Goal: Information Seeking & Learning: Learn about a topic

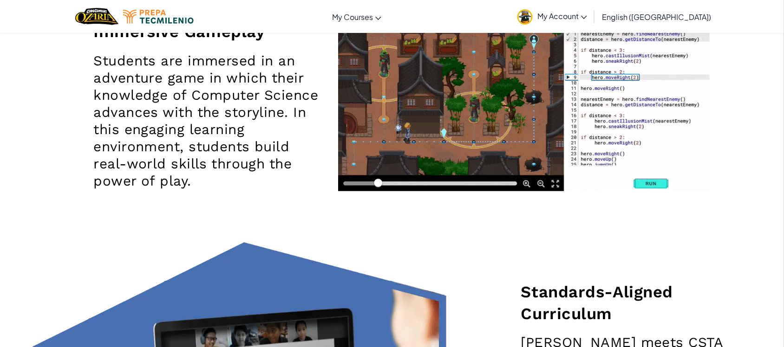
scroll to position [1277, 0]
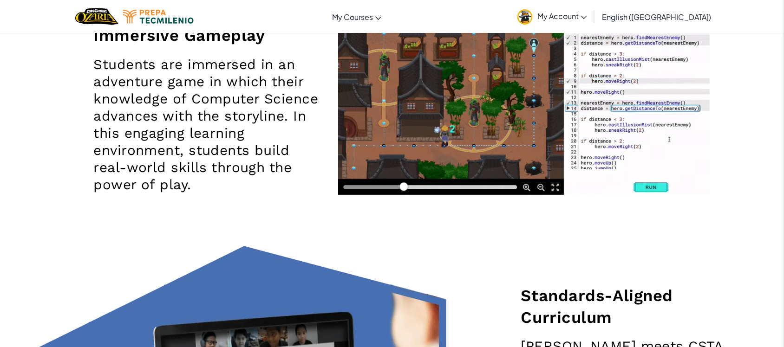
click at [591, 10] on link "My Account" at bounding box center [551, 16] width 79 height 29
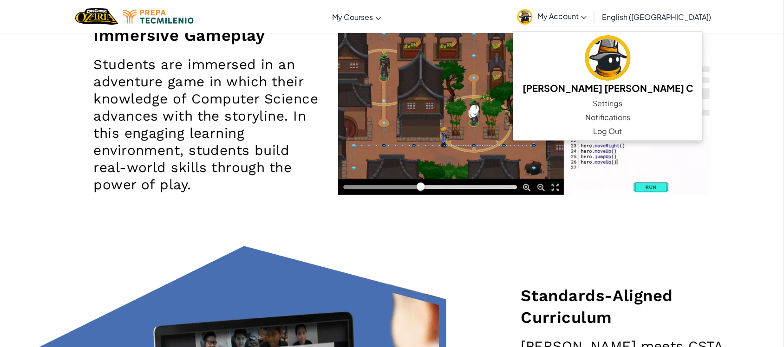
click at [567, 77] on video at bounding box center [523, 110] width 371 height 168
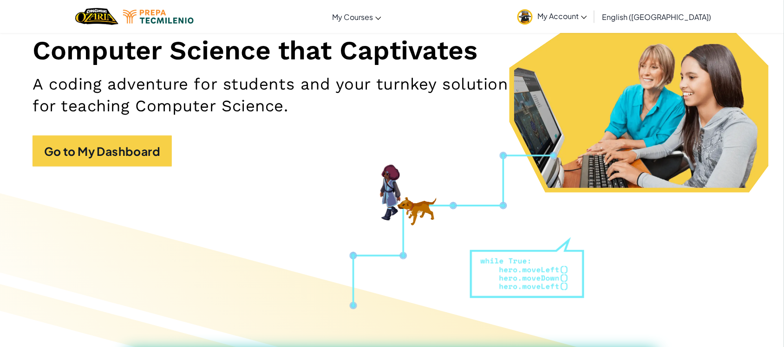
scroll to position [97, 0]
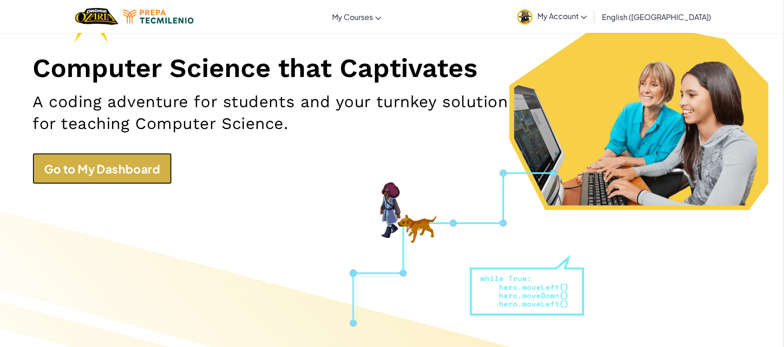
click at [140, 164] on link "Go to My Dashboard" at bounding box center [101, 168] width 139 height 31
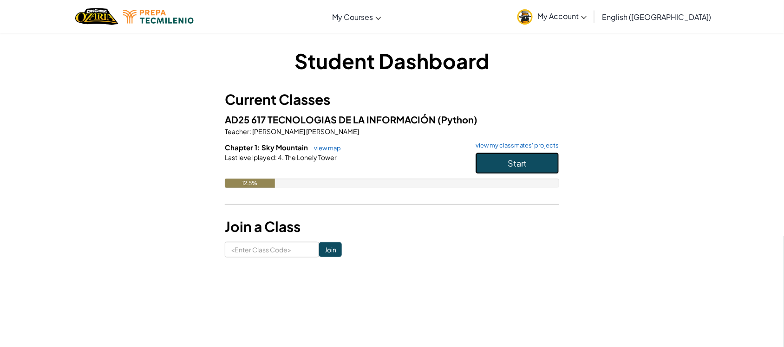
click at [493, 168] on button "Start" at bounding box center [517, 163] width 84 height 21
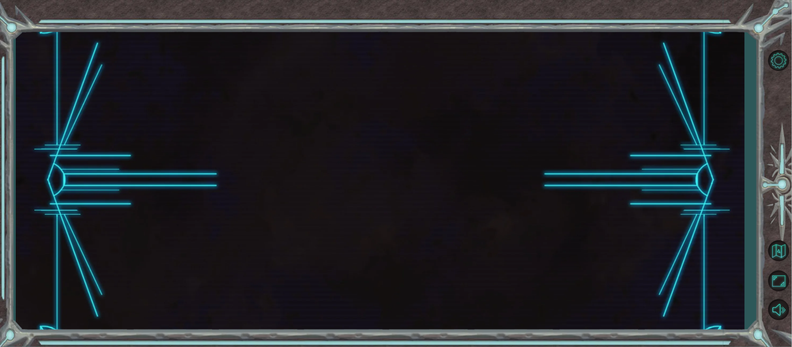
click at [296, 256] on div at bounding box center [380, 180] width 729 height 305
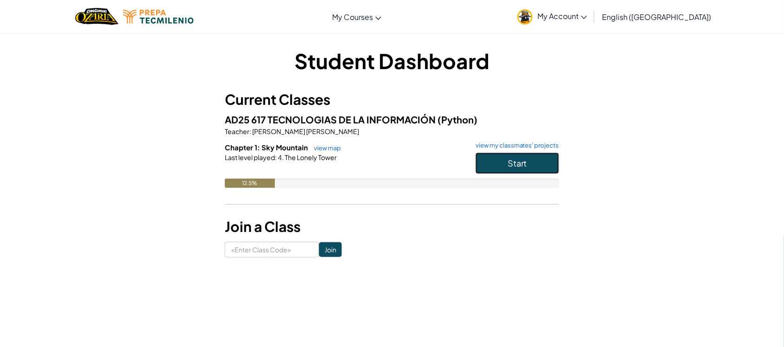
click at [483, 169] on button "Start" at bounding box center [517, 163] width 84 height 21
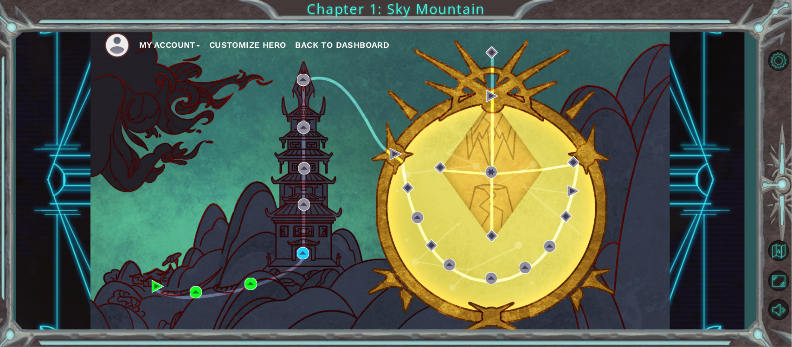
click at [293, 112] on div "My Account Customize Hero Back to Dashboard" at bounding box center [381, 180] width 580 height 305
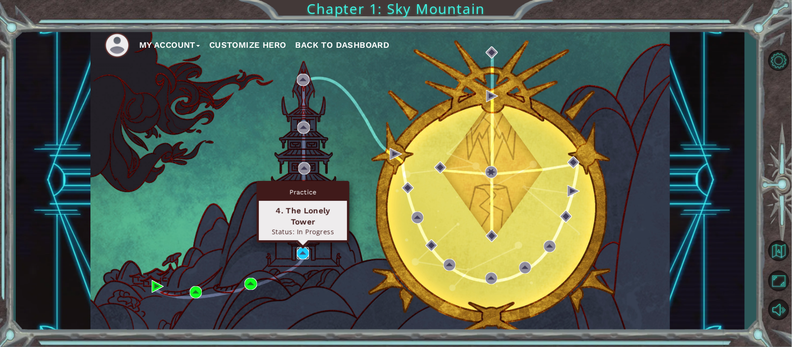
click at [302, 252] on img at bounding box center [303, 253] width 12 height 12
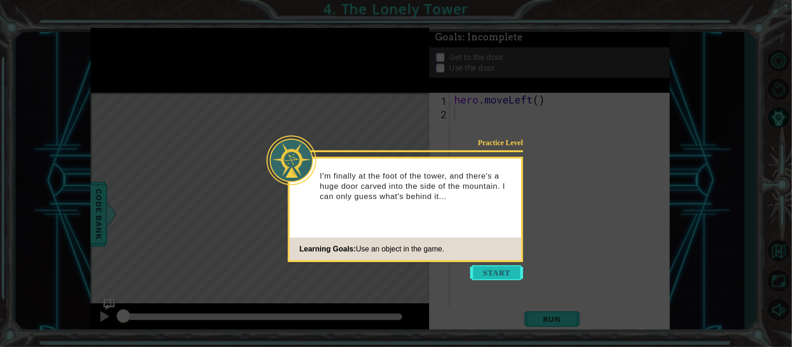
click at [496, 274] on button "Start" at bounding box center [497, 273] width 53 height 15
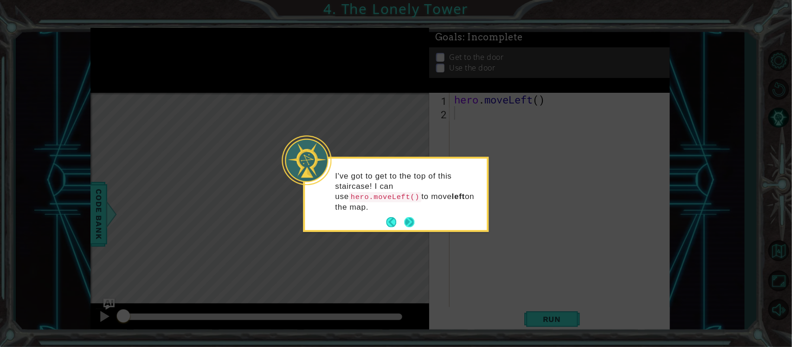
click at [413, 218] on button "Next" at bounding box center [409, 222] width 10 height 10
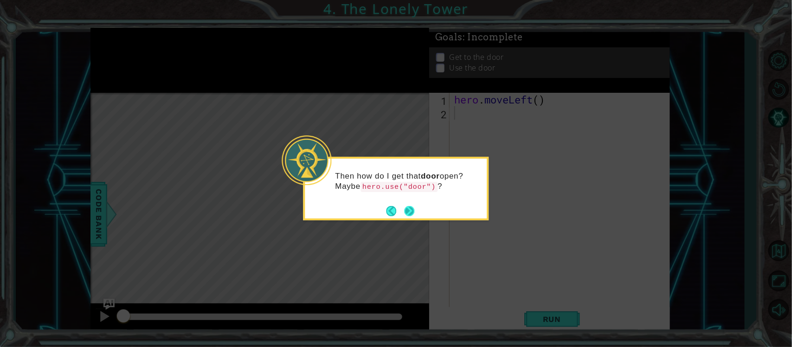
click at [411, 209] on button "Next" at bounding box center [409, 211] width 11 height 11
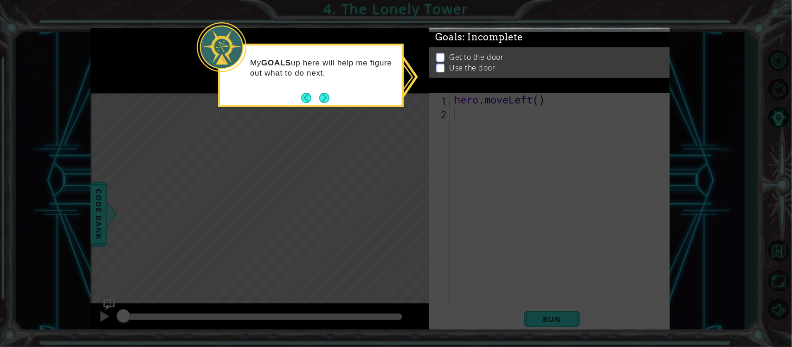
click at [444, 59] on p at bounding box center [440, 63] width 8 height 9
click at [324, 96] on button "Next" at bounding box center [324, 97] width 11 height 11
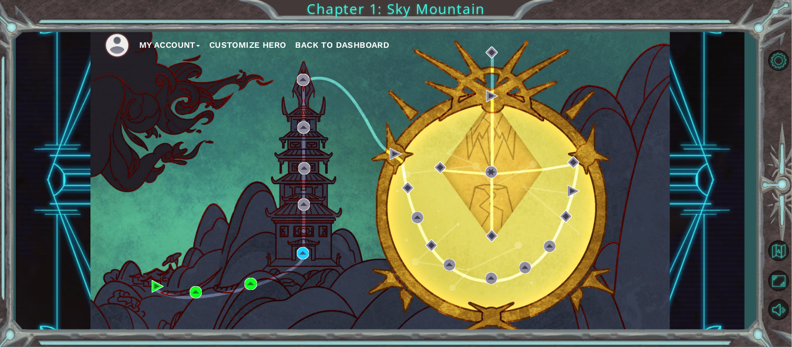
click at [140, 149] on div "My Account Customize Hero Back to Dashboard" at bounding box center [381, 180] width 580 height 305
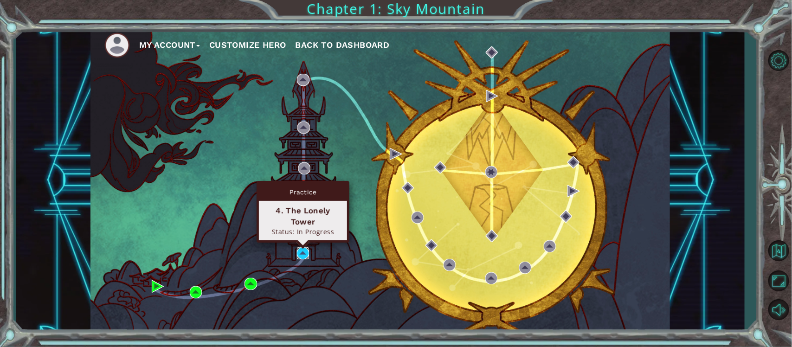
click at [303, 254] on img at bounding box center [303, 253] width 12 height 12
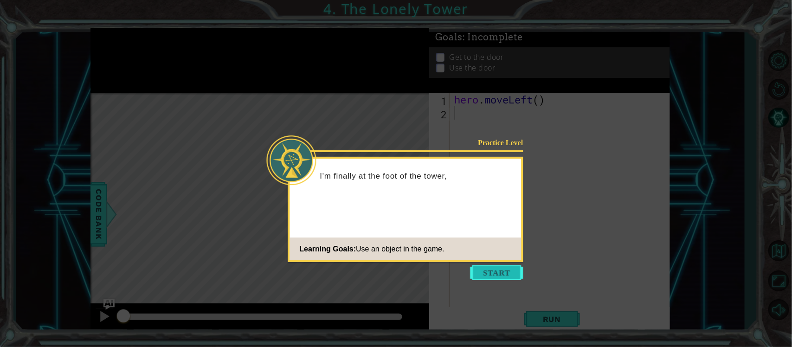
click at [504, 274] on button "Start" at bounding box center [497, 273] width 53 height 15
click at [504, 274] on icon at bounding box center [396, 173] width 792 height 347
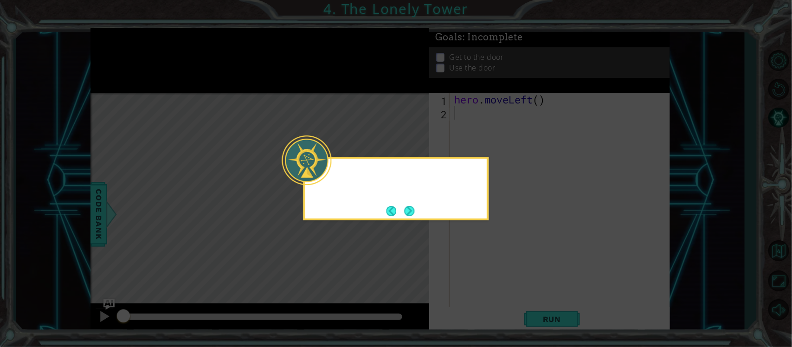
click at [504, 274] on icon at bounding box center [396, 173] width 792 height 347
click at [412, 212] on button "Next" at bounding box center [409, 210] width 13 height 13
click at [412, 212] on button "Next" at bounding box center [409, 210] width 15 height 15
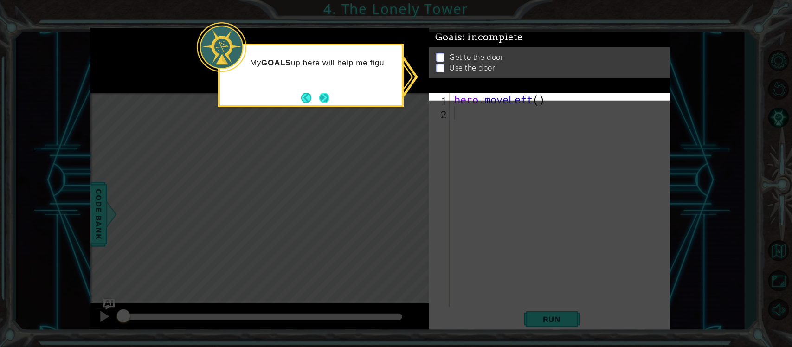
click at [323, 101] on button "Next" at bounding box center [324, 98] width 12 height 12
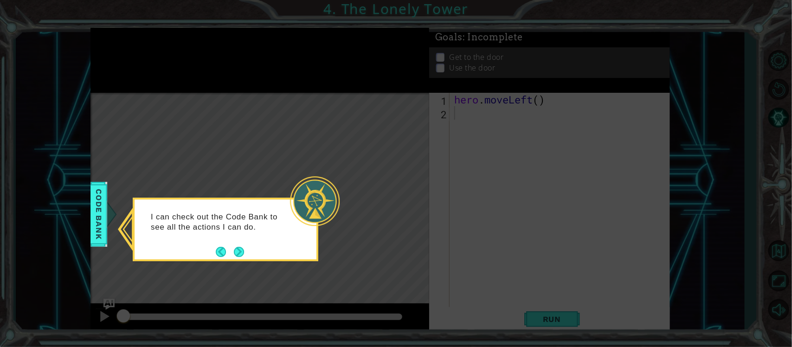
click at [93, 214] on span "Code Bank" at bounding box center [96, 214] width 15 height 57
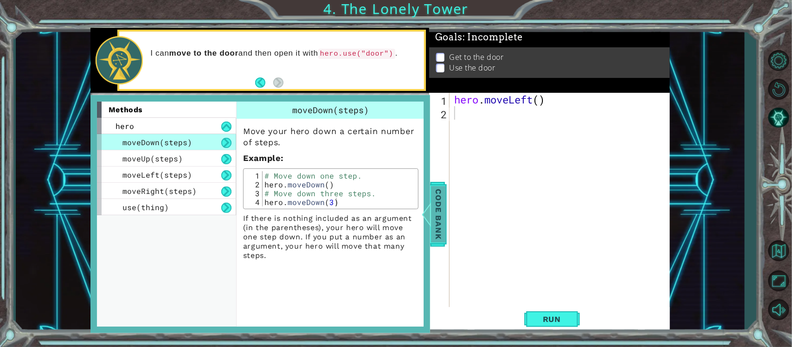
click at [441, 196] on span "Code Bank" at bounding box center [438, 214] width 15 height 57
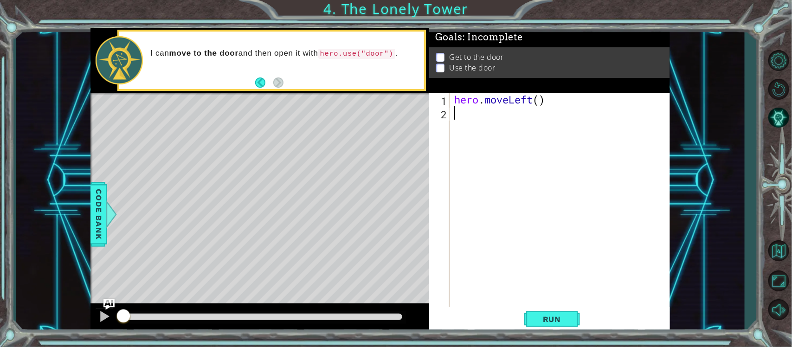
click at [479, 129] on div "hero . moveLeft ( )" at bounding box center [563, 214] width 220 height 242
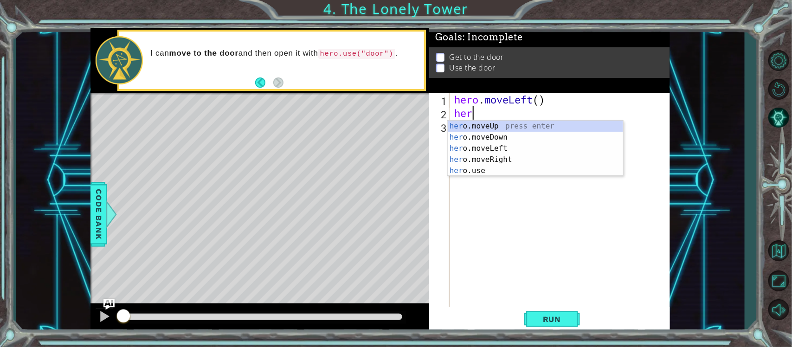
scroll to position [0, 0]
type textarea "hero."
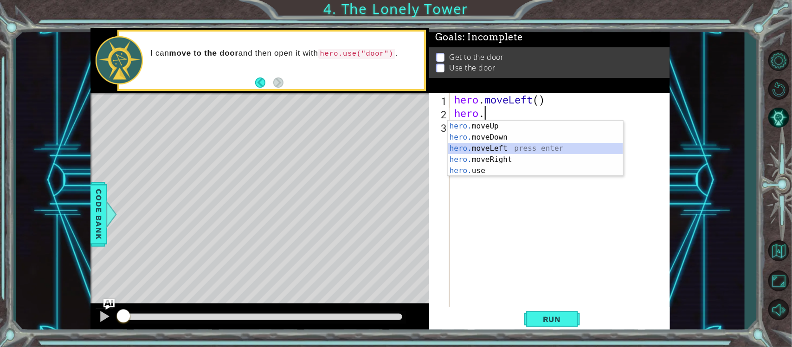
click at [488, 147] on div "hero. moveUp press enter hero. moveDown press enter hero. moveLeft press enter …" at bounding box center [535, 160] width 175 height 78
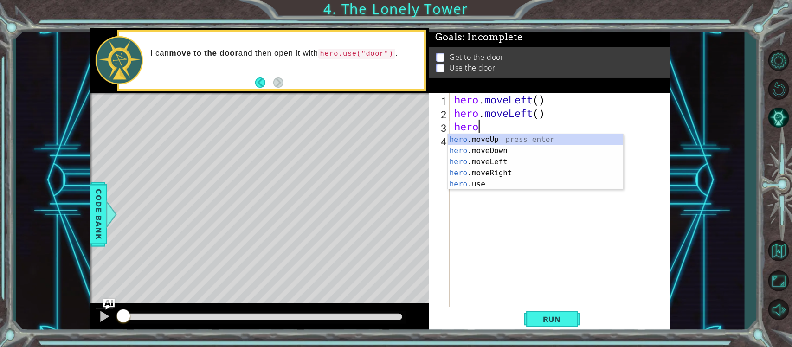
type textarea "hero."
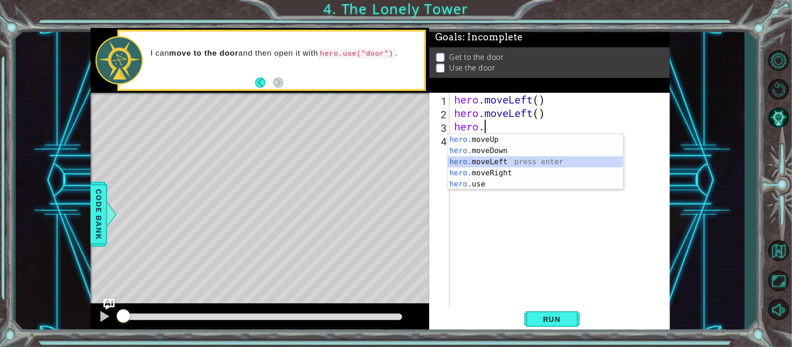
click at [498, 165] on div "hero. moveUp press enter hero. moveDown press enter hero. moveLeft press enter …" at bounding box center [535, 173] width 175 height 78
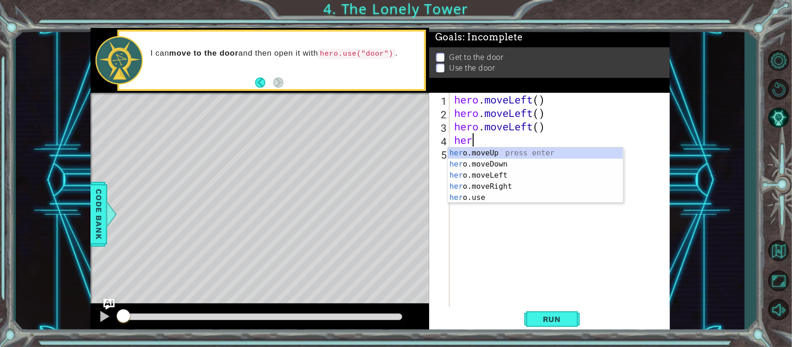
scroll to position [0, 0]
type textarea "h"
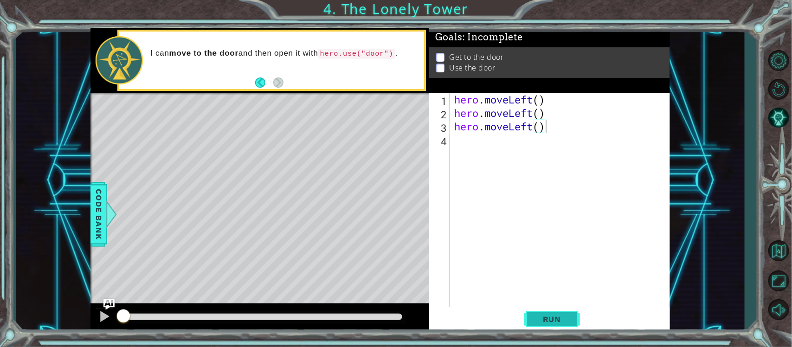
click at [569, 316] on span "Run" at bounding box center [552, 319] width 37 height 9
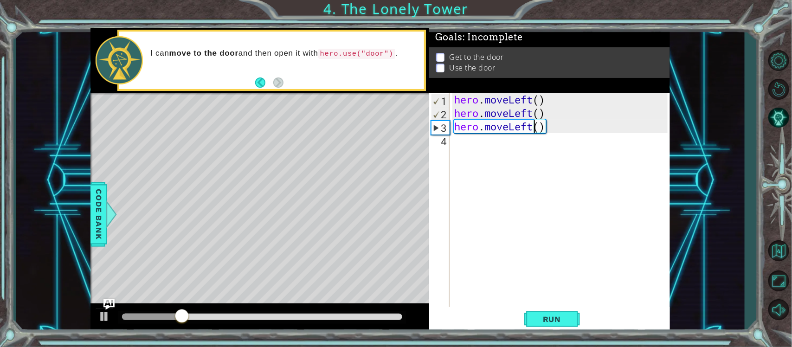
click at [532, 122] on div "hero . moveLeft ( ) hero . moveLeft ( ) hero . moveLeft ( )" at bounding box center [563, 214] width 220 height 242
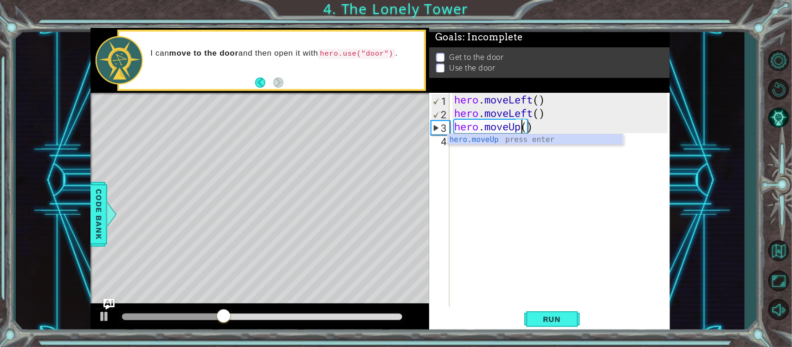
type textarea "hero.moveUp()"
click at [523, 155] on div "hero . moveLeft ( ) hero . moveLeft ( ) hero . moveUp ( )" at bounding box center [563, 214] width 220 height 242
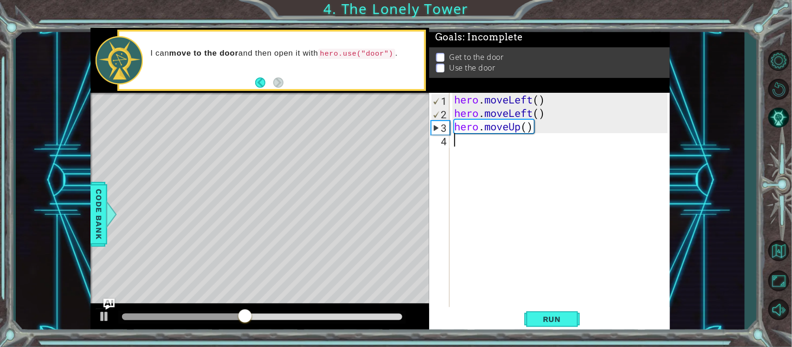
scroll to position [0, 0]
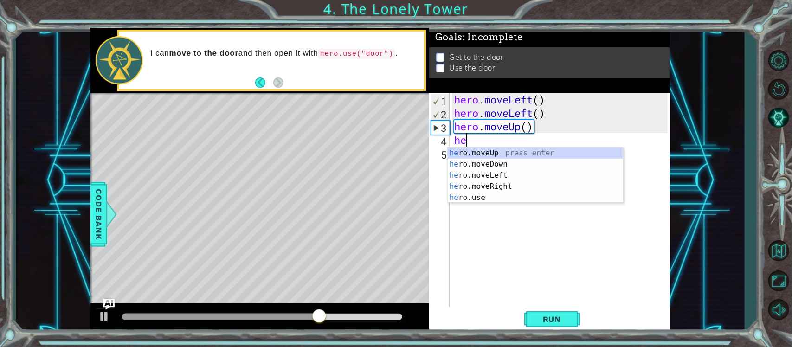
type textarea "hero"
click at [501, 152] on div "hero .moveUp press enter hero .moveDown press enter hero .moveLeft press enter …" at bounding box center [535, 187] width 175 height 78
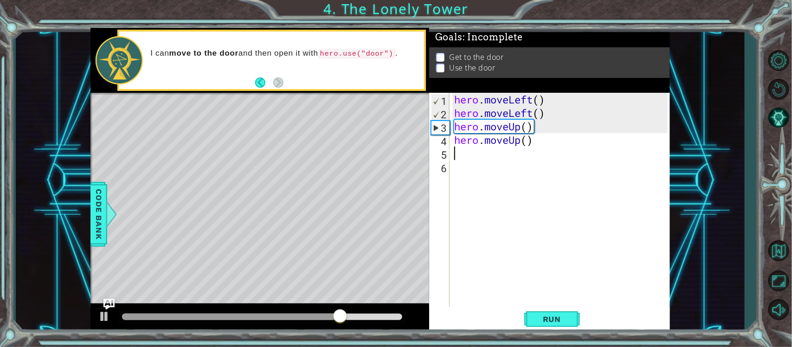
scroll to position [0, 0]
click at [500, 155] on div "hero . moveLeft ( ) hero . moveLeft ( ) hero . moveUp ( ) hero . moveUp ( )" at bounding box center [563, 214] width 220 height 242
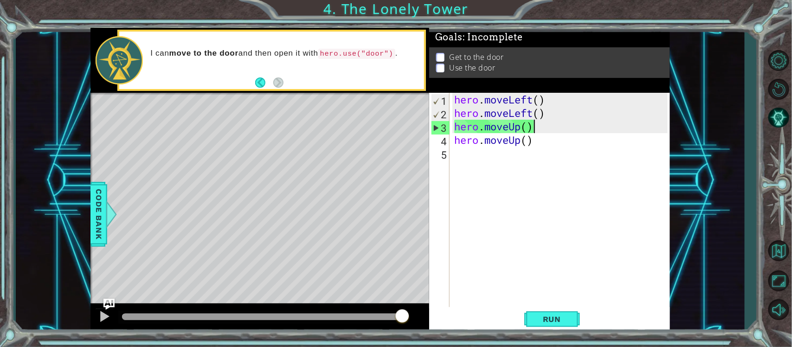
click at [537, 130] on div "hero . moveLeft ( ) hero . moveLeft ( ) hero . moveUp ( ) hero . moveUp ( )" at bounding box center [563, 214] width 220 height 242
type textarea "hero.moveUp()"
click at [527, 149] on div "hero . moveLeft ( ) hero . moveLeft ( ) hero . moveUp ( ) hero . moveUp ( )" at bounding box center [563, 214] width 220 height 242
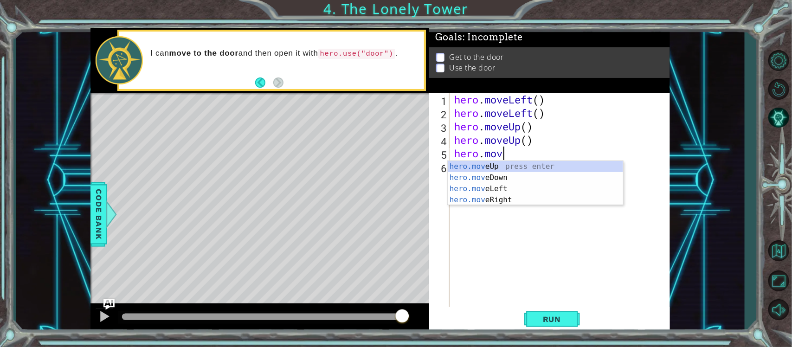
scroll to position [0, 1]
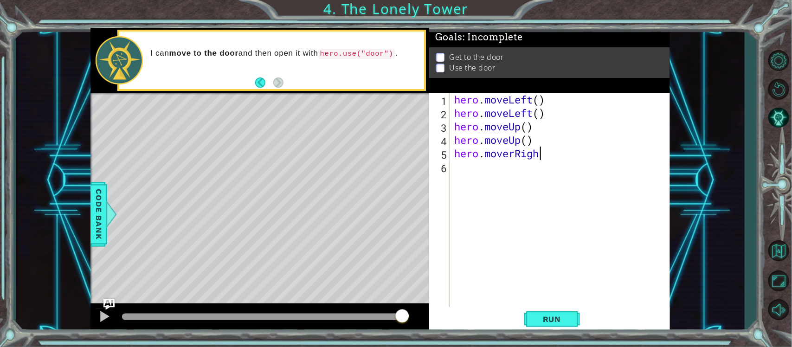
type textarea "hero.moverRight"
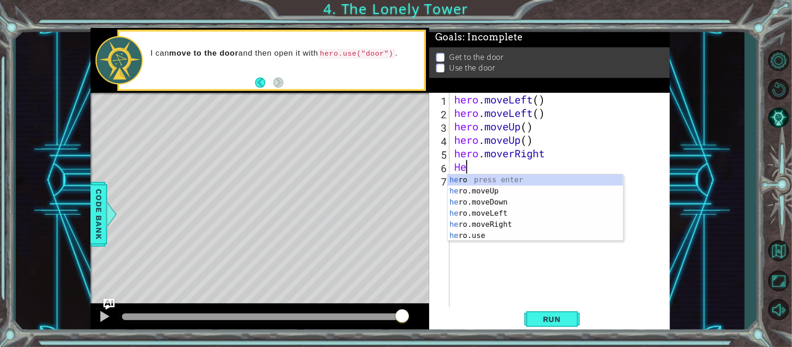
type textarea "Hero"
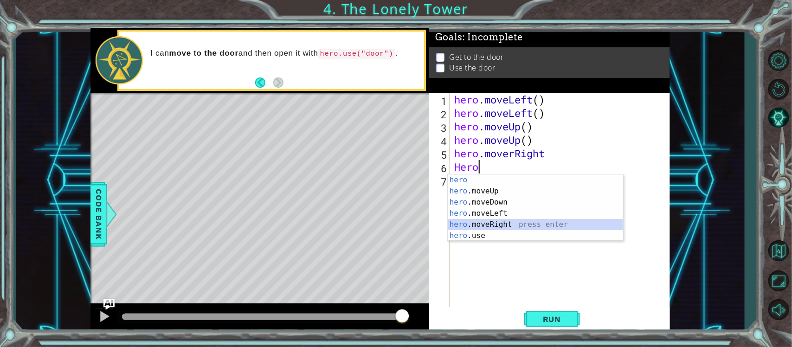
click at [487, 224] on div "hero press enter hero .moveUp press enter hero .moveDown press enter hero .move…" at bounding box center [535, 219] width 175 height 89
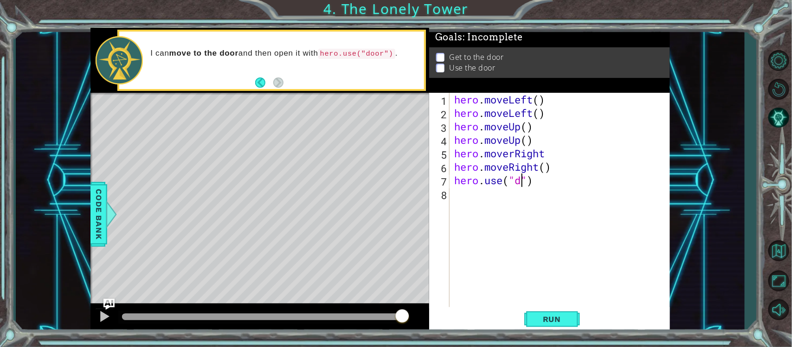
scroll to position [0, 3]
click at [558, 318] on span "Run" at bounding box center [552, 319] width 37 height 9
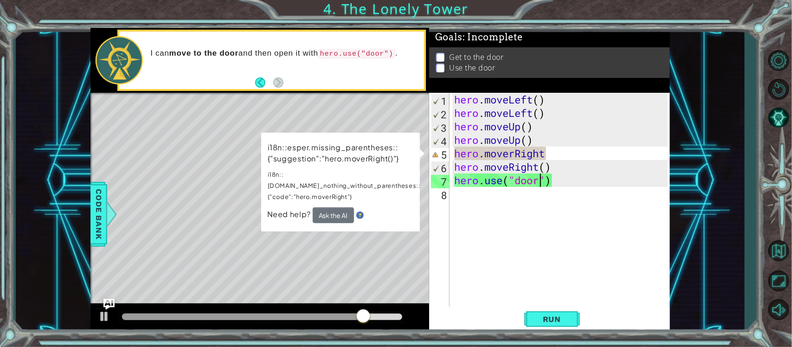
click at [555, 157] on div "hero . moveLeft ( ) hero . moveLeft ( ) hero . moveUp ( ) hero . moveUp ( ) her…" at bounding box center [563, 214] width 220 height 242
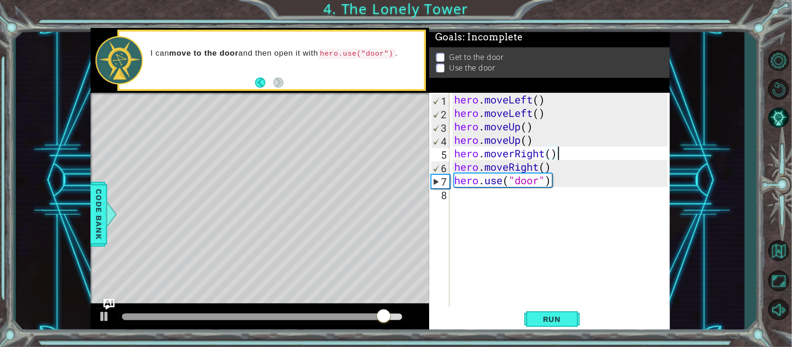
scroll to position [0, 4]
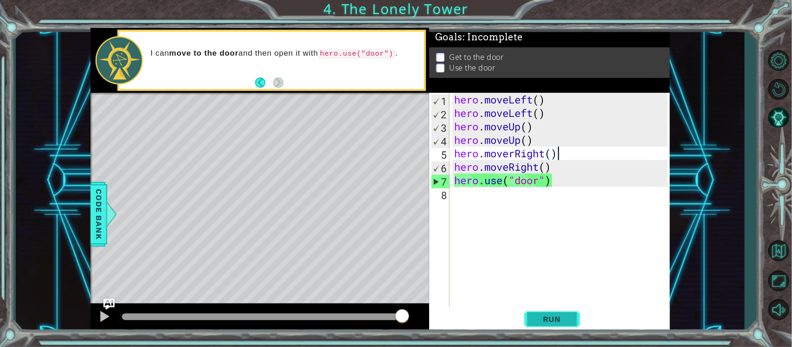
click at [559, 319] on span "Run" at bounding box center [552, 319] width 37 height 9
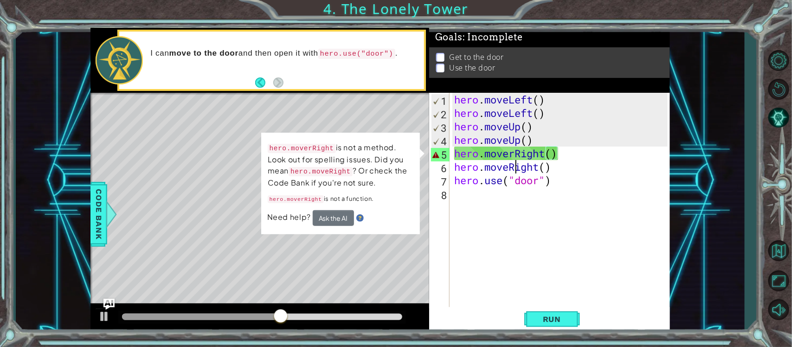
click at [515, 161] on div "hero . moveLeft ( ) hero . moveLeft ( ) hero . moveUp ( ) hero . moveUp ( ) her…" at bounding box center [563, 214] width 220 height 242
click at [515, 155] on div "hero . moveLeft ( ) hero . moveLeft ( ) hero . moveUp ( ) hero . moveUp ( ) her…" at bounding box center [563, 214] width 220 height 242
type textarea "hero.moveRight()"
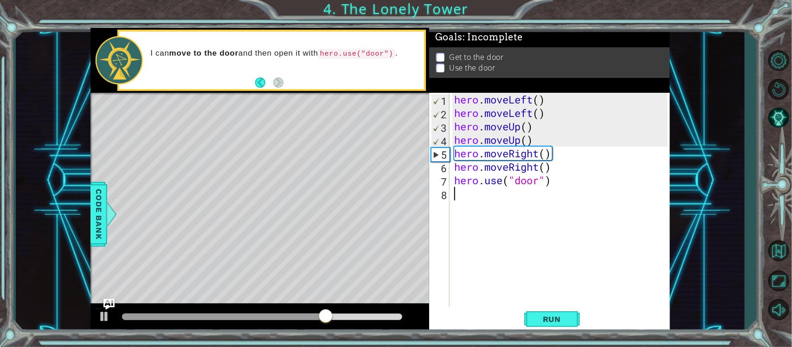
click at [507, 261] on div "hero . moveLeft ( ) hero . moveLeft ( ) hero . moveUp ( ) hero . moveUp ( ) her…" at bounding box center [563, 214] width 220 height 242
click at [558, 317] on span "Run" at bounding box center [552, 319] width 37 height 9
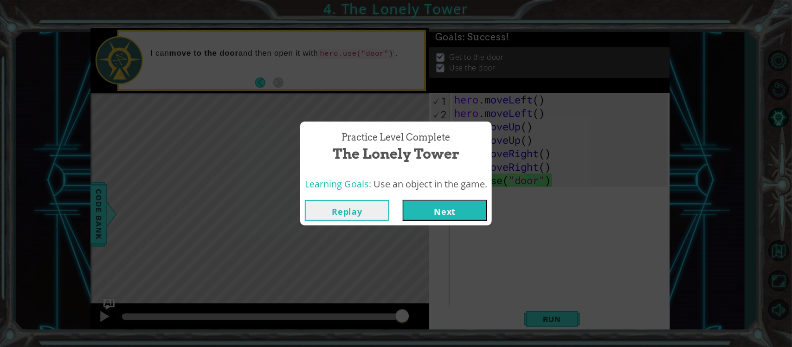
click at [458, 206] on button "Next" at bounding box center [445, 210] width 84 height 21
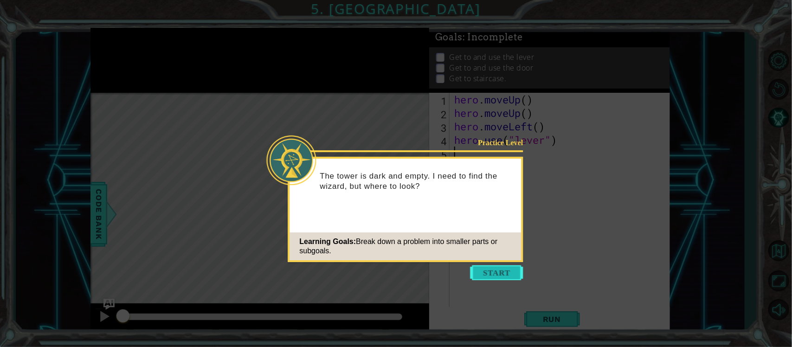
click at [499, 267] on button "Start" at bounding box center [497, 273] width 53 height 15
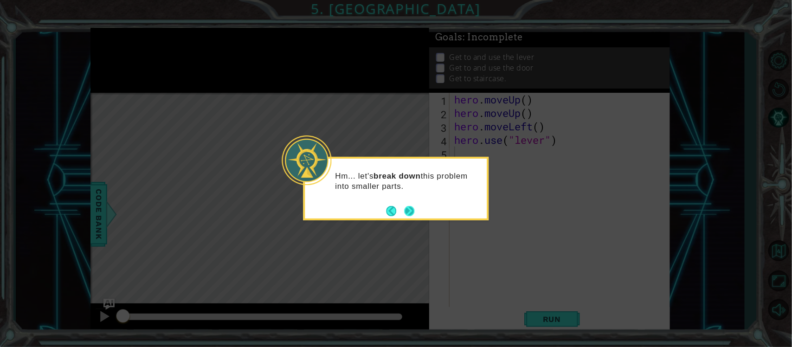
click at [407, 209] on button "Next" at bounding box center [409, 211] width 10 height 10
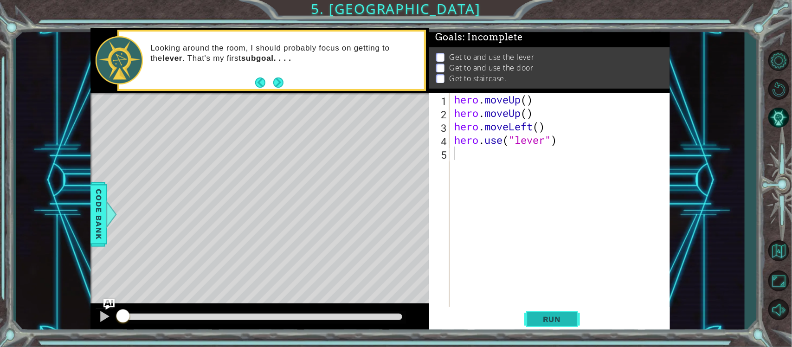
click at [567, 311] on button "Run" at bounding box center [553, 319] width 56 height 24
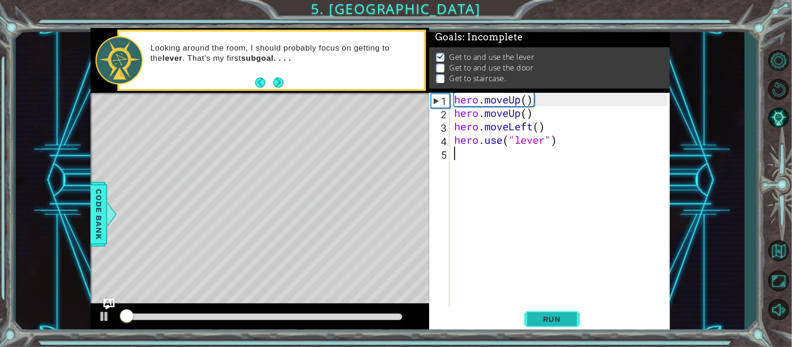
scroll to position [5, 0]
drag, startPoint x: 238, startPoint y: 318, endPoint x: 419, endPoint y: 319, distance: 181.0
click at [418, 318] on div at bounding box center [260, 319] width 339 height 30
click at [481, 143] on div "hero . moveUp ( ) hero . moveUp ( ) hero . moveLeft ( ) hero . use ( "lever" )" at bounding box center [563, 214] width 220 height 242
type textarea "hero.use("lever")"
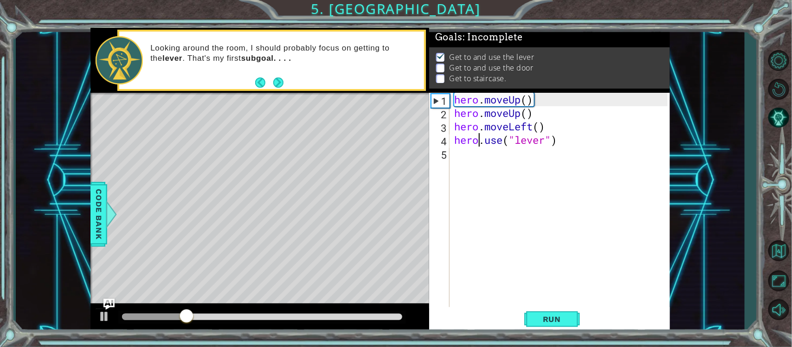
click at [480, 158] on div "hero . moveUp ( ) hero . moveUp ( ) hero . moveLeft ( ) hero . use ( "lever" )" at bounding box center [563, 214] width 220 height 242
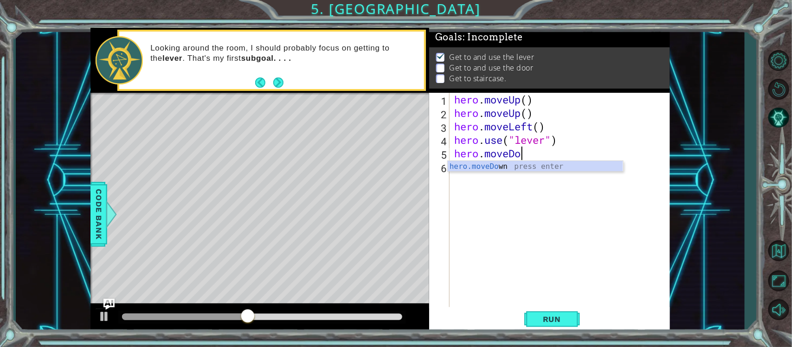
scroll to position [0, 3]
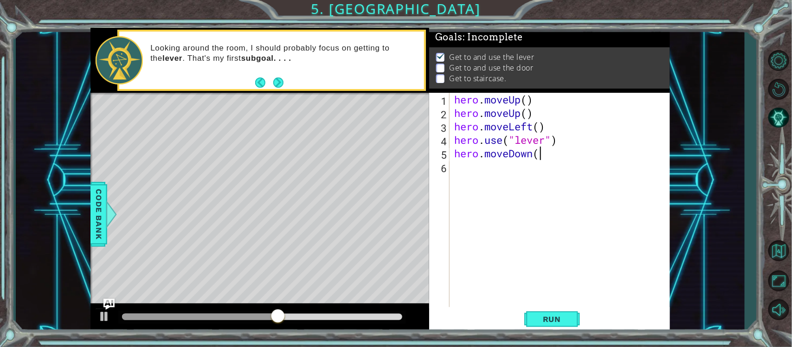
type textarea "hero.moveDown()"
type textarea "hero.moveleft()"
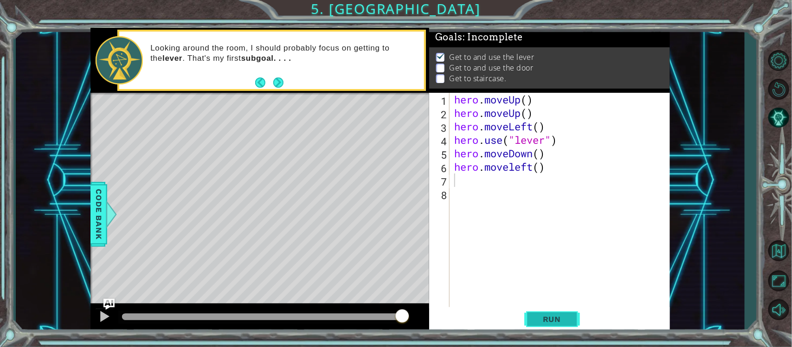
click at [576, 311] on button "Run" at bounding box center [553, 319] width 56 height 24
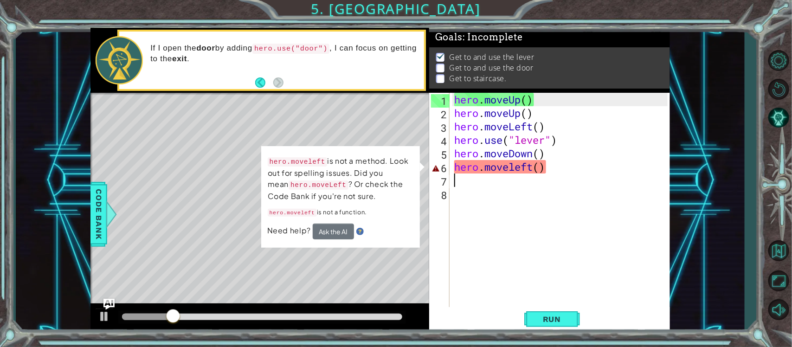
click at [518, 170] on div "hero . moveUp ( ) hero . moveUp ( ) hero . moveLeft ( ) hero . use ( "lever" ) …" at bounding box center [563, 214] width 220 height 242
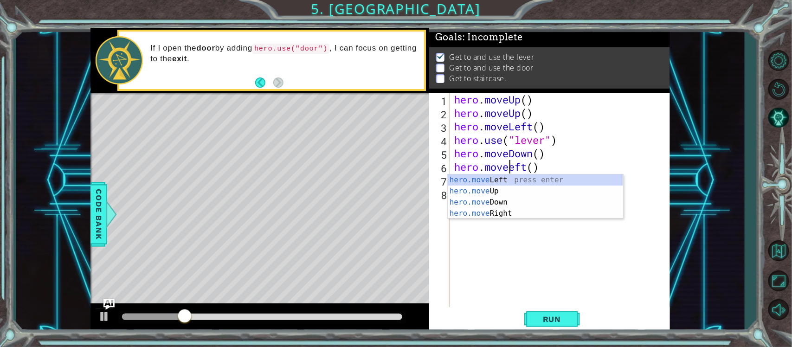
scroll to position [0, 2]
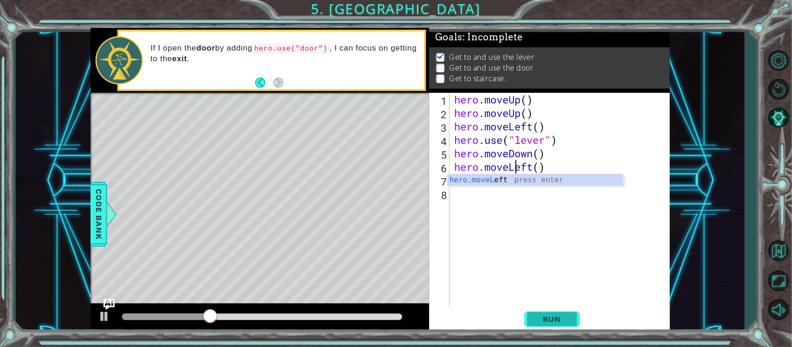
type textarea "hero.moveLeft()"
click at [566, 317] on span "Run" at bounding box center [552, 319] width 37 height 9
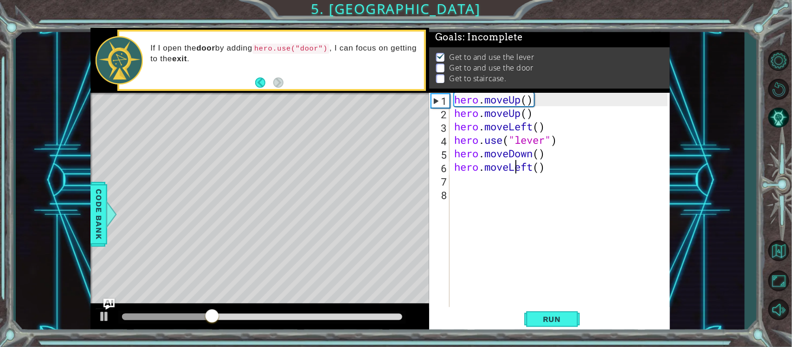
click at [488, 187] on div "hero . moveUp ( ) hero . moveUp ( ) hero . moveLeft ( ) hero . use ( "lever" ) …" at bounding box center [563, 214] width 220 height 242
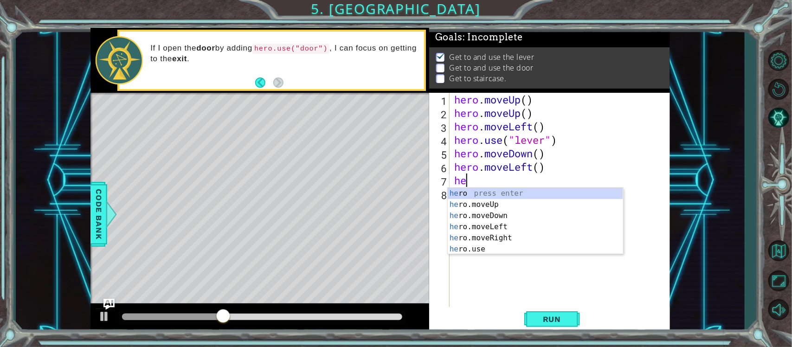
type textarea "hero"
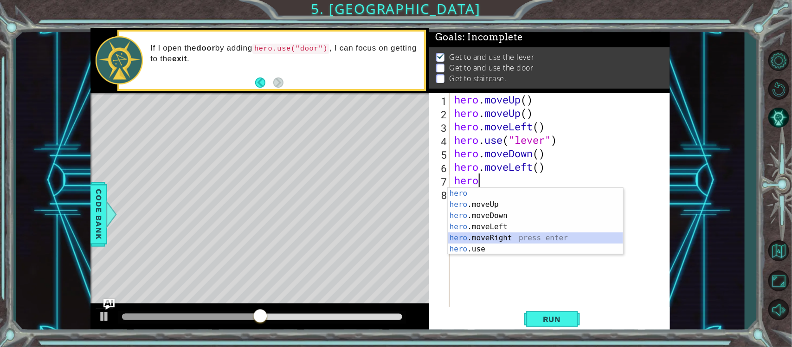
click at [497, 235] on div "hero press enter hero .moveUp press enter hero .moveDown press enter hero .move…" at bounding box center [535, 232] width 175 height 89
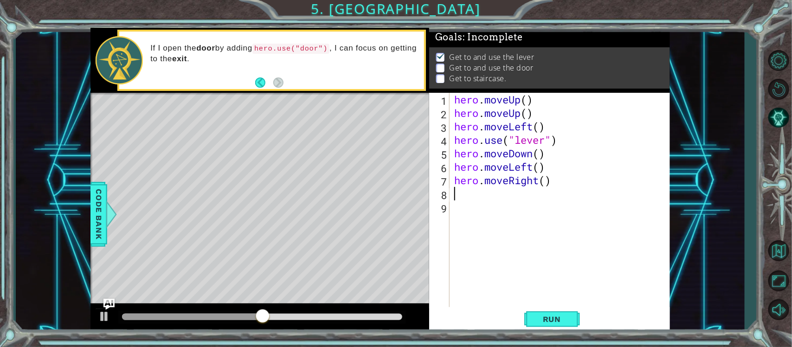
scroll to position [0, 0]
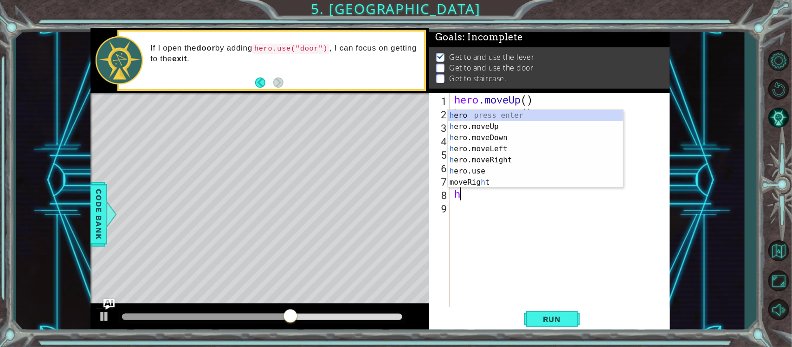
type textarea "her"
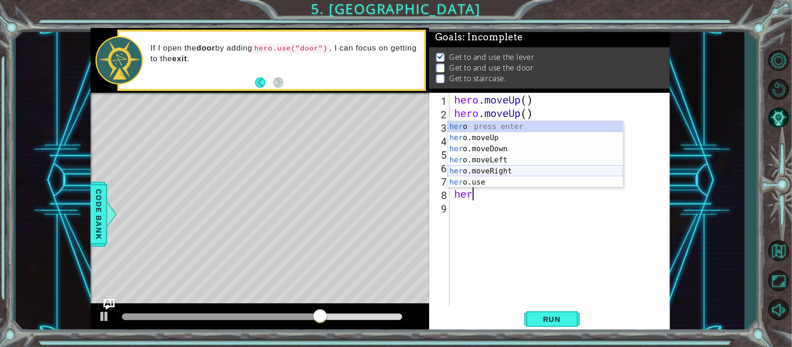
click at [502, 170] on div "her o press enter her o.moveUp press enter her o.moveDown press enter her o.mov…" at bounding box center [535, 165] width 175 height 89
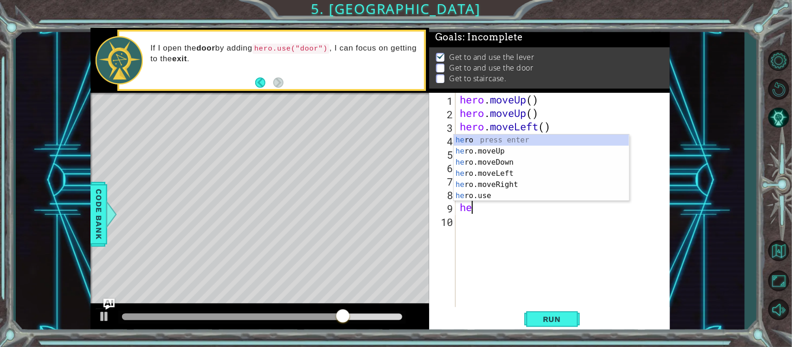
type textarea "hero"
click at [513, 186] on div "hero press enter hero .moveUp press enter hero .moveDown press enter hero .move…" at bounding box center [541, 179] width 175 height 89
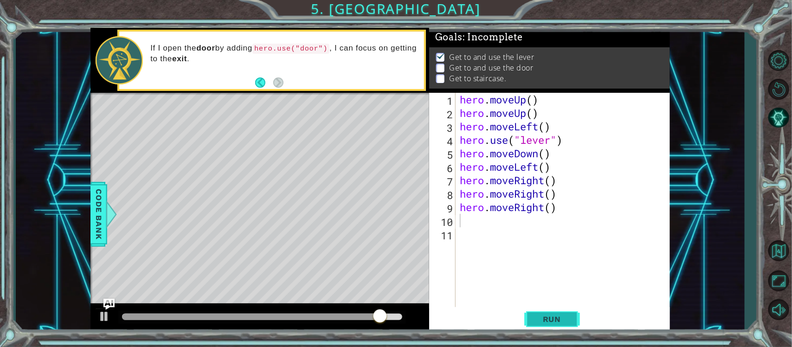
click at [558, 321] on span "Run" at bounding box center [552, 319] width 37 height 9
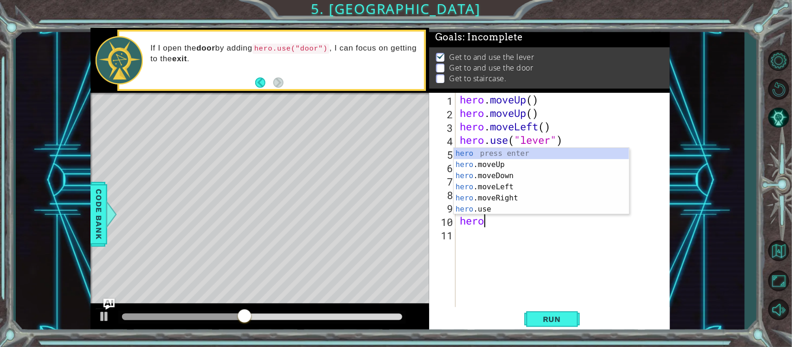
scroll to position [0, 0]
type textarea "hero."
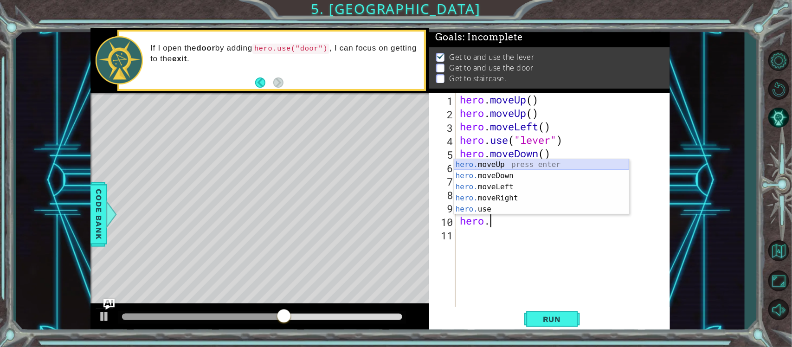
click at [485, 168] on div "hero. moveUp press enter hero. moveDown press enter hero. moveLeft press enter …" at bounding box center [541, 198] width 175 height 78
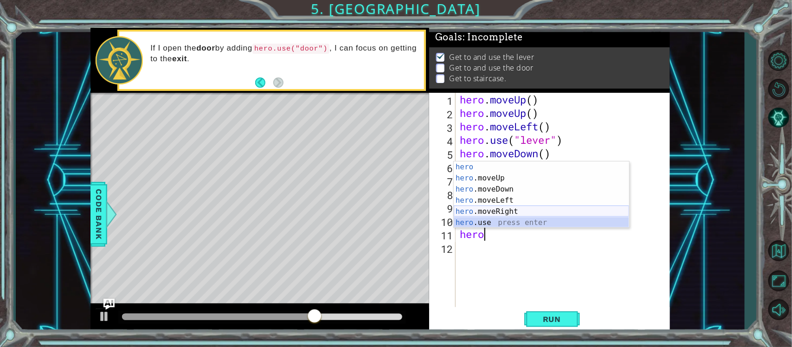
drag, startPoint x: 493, startPoint y: 221, endPoint x: 484, endPoint y: 213, distance: 12.5
click at [484, 213] on div "hero press enter hero .moveUp press enter hero .moveDown press enter hero .move…" at bounding box center [541, 206] width 175 height 89
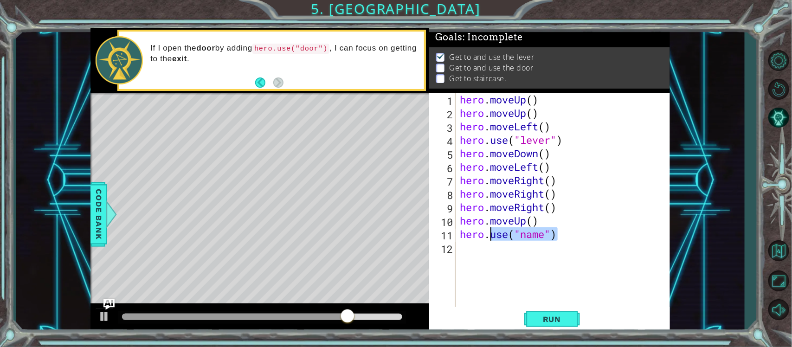
drag, startPoint x: 572, startPoint y: 234, endPoint x: 492, endPoint y: 238, distance: 79.9
click at [492, 238] on div "hero . moveUp ( ) hero . moveUp ( ) hero . moveLeft ( ) hero . use ( "lever" ) …" at bounding box center [565, 214] width 214 height 242
type textarea "hero."
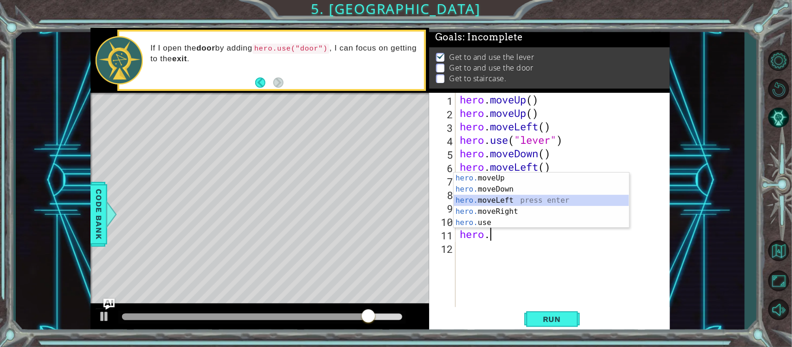
click at [509, 203] on div "hero. moveUp press enter hero. moveDown press enter hero. moveLeft press enter …" at bounding box center [541, 212] width 175 height 78
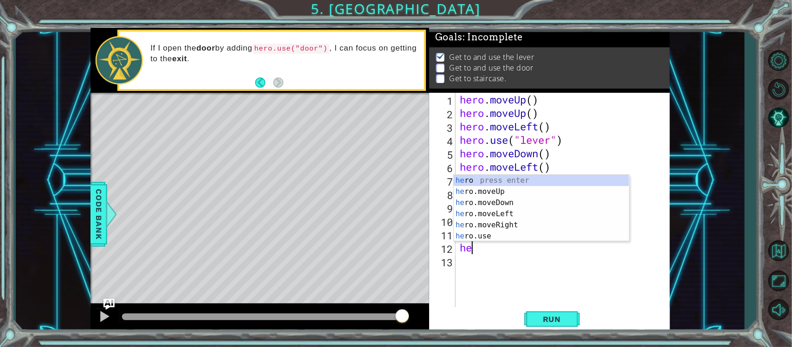
type textarea "her"
click at [508, 223] on div "her o press enter her o.moveUp press enter her o.moveDown press enter her o.mov…" at bounding box center [541, 219] width 175 height 89
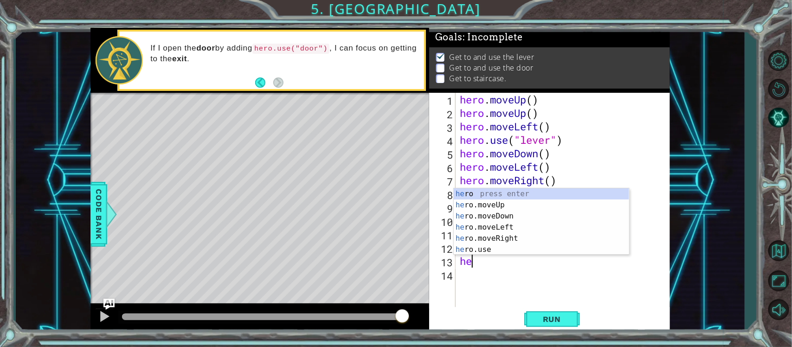
type textarea "hero"
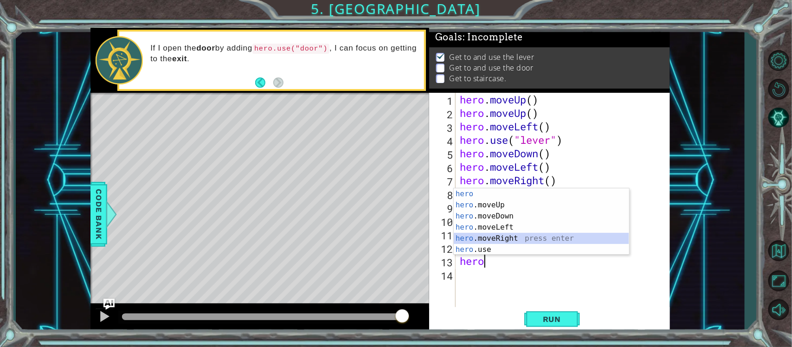
click at [500, 238] on div "hero press enter hero .moveUp press enter hero .moveDown press enter hero .move…" at bounding box center [541, 232] width 175 height 89
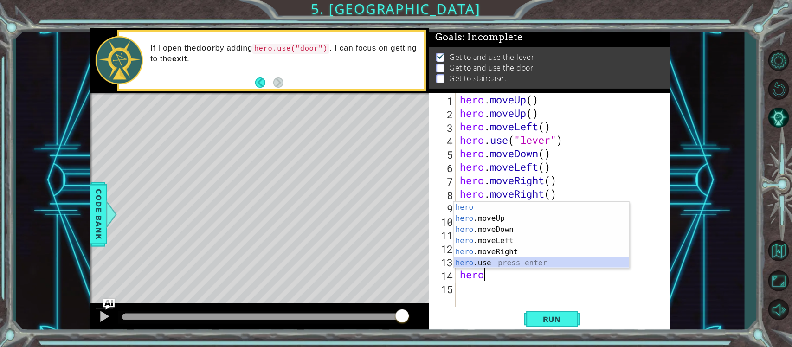
click at [486, 263] on div "hero press enter hero .moveUp press enter hero .moveDown press enter hero .move…" at bounding box center [541, 246] width 175 height 89
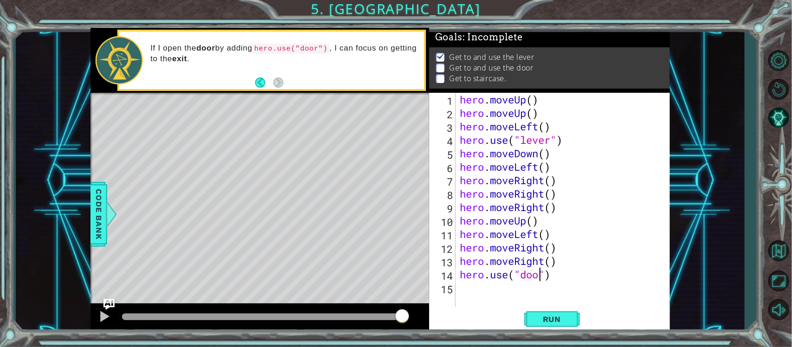
scroll to position [0, 3]
type textarea "hero.use("door")"
click at [551, 324] on span "Run" at bounding box center [552, 319] width 37 height 9
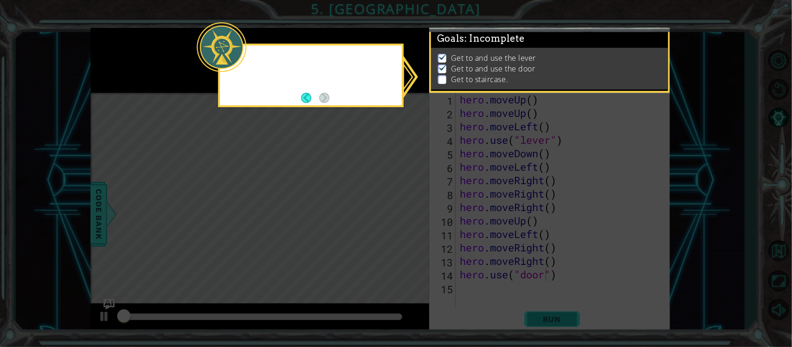
scroll to position [5, 0]
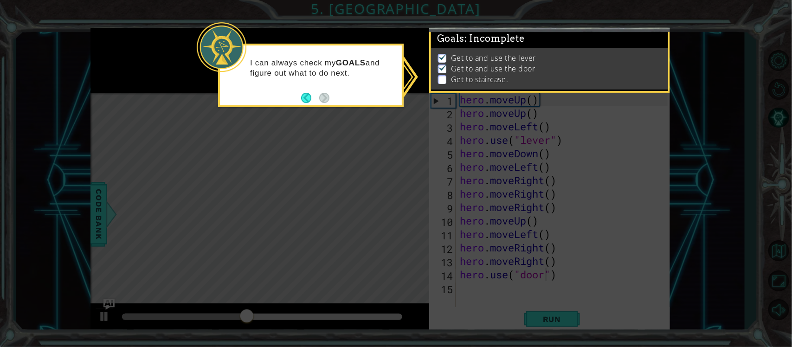
click at [423, 86] on icon at bounding box center [396, 173] width 792 height 347
click at [517, 64] on p "Get to and use the door" at bounding box center [493, 69] width 84 height 10
click at [446, 74] on li "Get to staircase." at bounding box center [550, 79] width 225 height 11
drag, startPoint x: 516, startPoint y: 78, endPoint x: 575, endPoint y: 69, distance: 59.6
click at [517, 78] on div "Get to and use the lever Get to and use the door Get to staircase." at bounding box center [549, 68] width 237 height 41
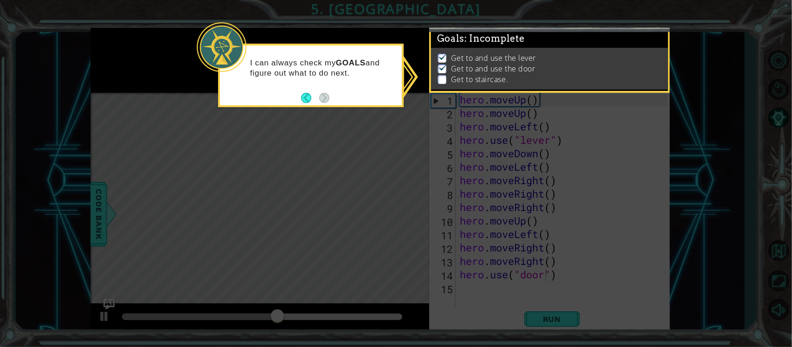
scroll to position [13, 0]
click at [228, 76] on div "I can always check my GOALS and figure out what to do next." at bounding box center [311, 72] width 182 height 47
click at [261, 71] on p "I can always check my GOALS and figure out what to do next." at bounding box center [322, 68] width 145 height 20
click at [307, 110] on icon at bounding box center [396, 173] width 792 height 347
click at [309, 103] on footer at bounding box center [315, 98] width 28 height 14
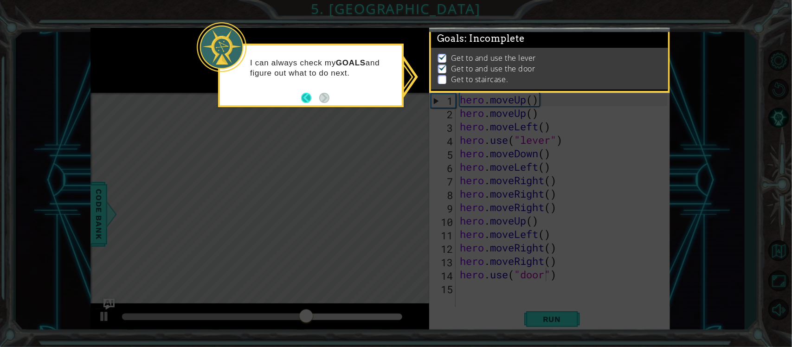
click at [309, 102] on button "Back" at bounding box center [310, 98] width 18 height 10
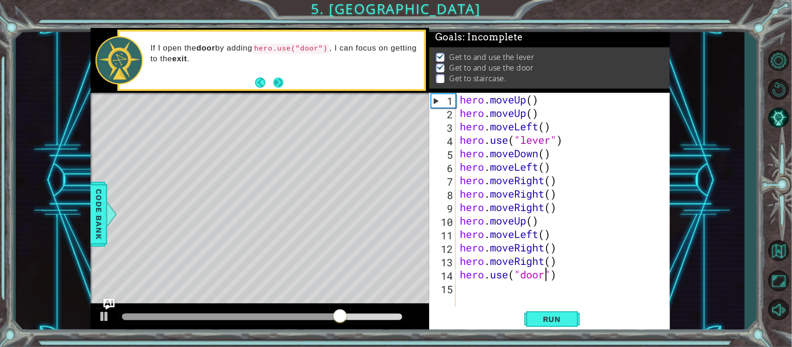
click at [278, 82] on button "Next" at bounding box center [278, 82] width 17 height 17
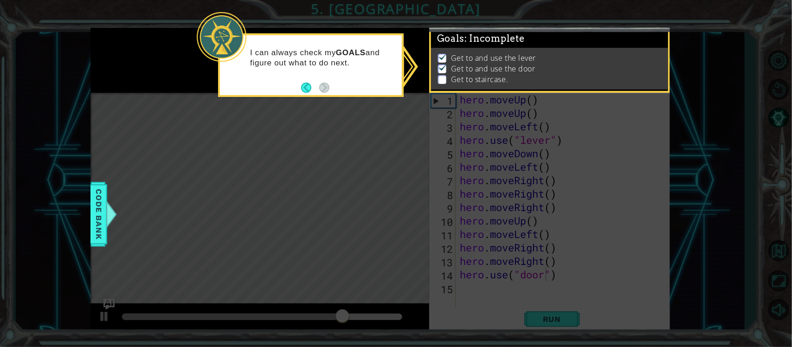
scroll to position [13, 0]
click at [303, 84] on button "Back" at bounding box center [310, 88] width 18 height 10
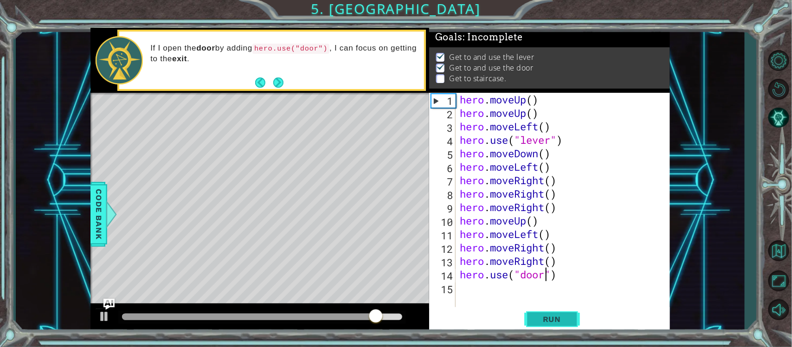
click at [541, 317] on span "Run" at bounding box center [552, 319] width 37 height 9
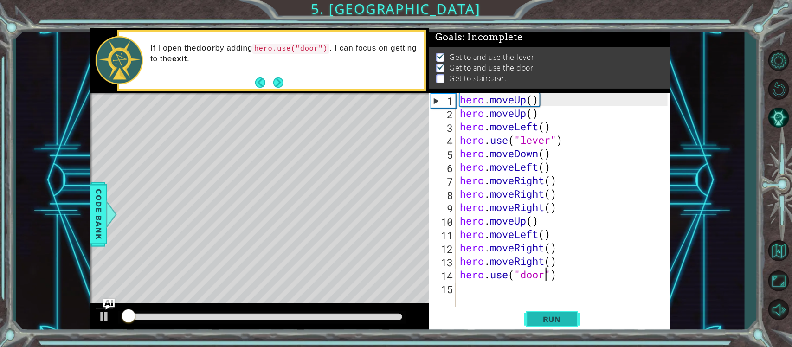
scroll to position [5, 0]
click at [545, 303] on div "hero . moveUp ( ) hero . moveUp ( ) hero . moveLeft ( ) hero . use ( "lever" ) …" at bounding box center [565, 214] width 214 height 242
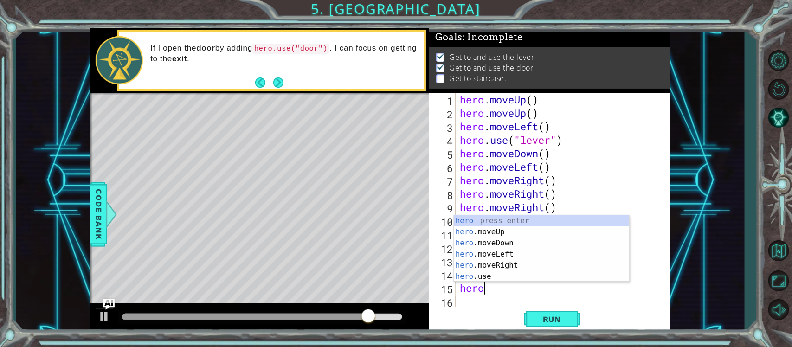
type textarea "hero."
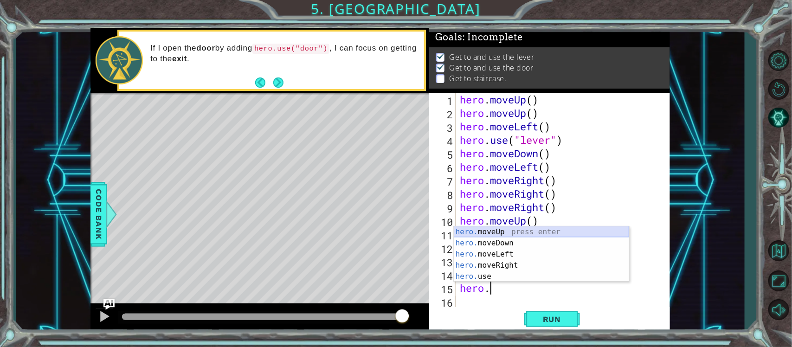
click at [513, 235] on div "hero. moveUp press enter hero. moveDown press enter hero. moveLeft press enter …" at bounding box center [541, 266] width 175 height 78
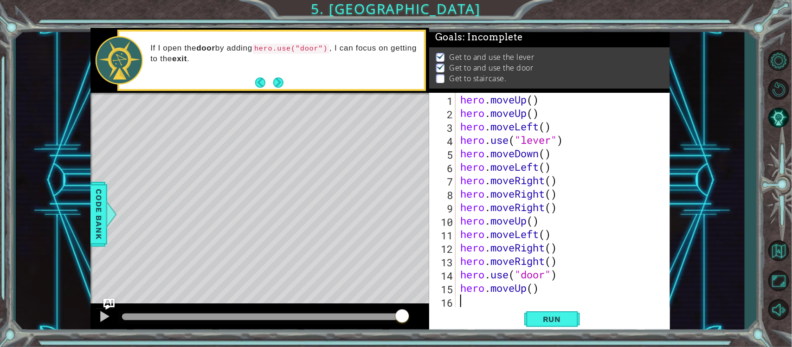
scroll to position [13, 0]
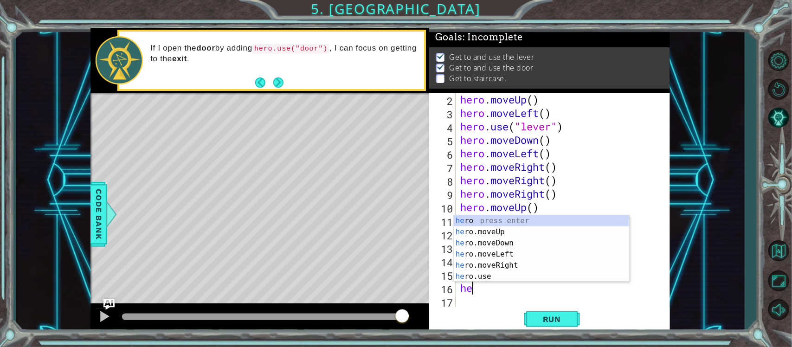
type textarea "hero"
click at [500, 233] on div "hero press enter hero .moveUp press enter hero .moveDown press enter hero .move…" at bounding box center [541, 259] width 175 height 89
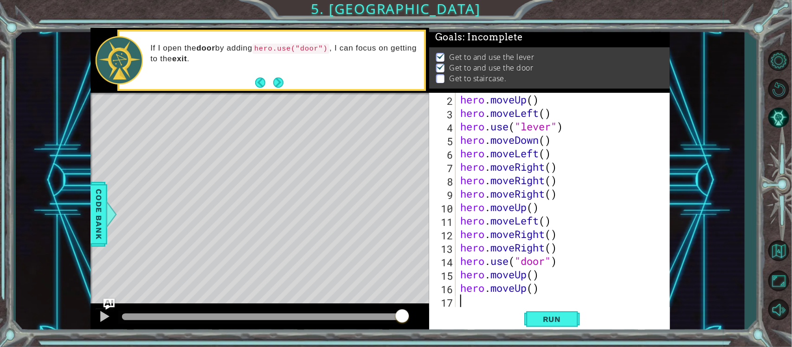
scroll to position [26, 0]
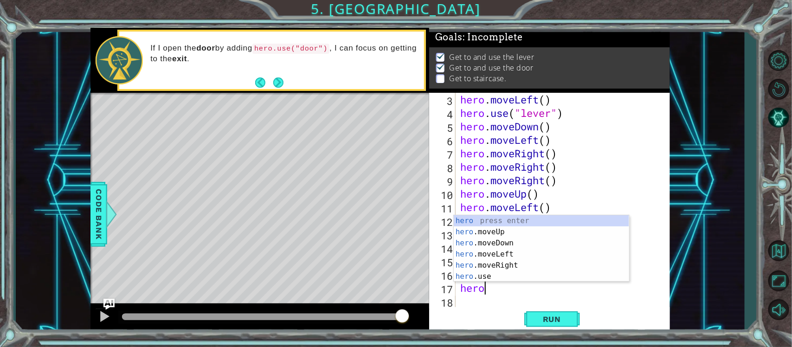
type textarea "hero."
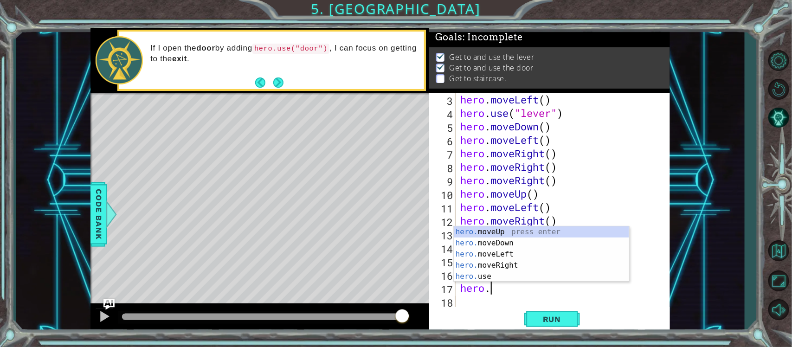
scroll to position [0, 0]
click at [511, 255] on div "hero. moveUp press enter hero. moveDown press enter hero. moveLeft press enter …" at bounding box center [541, 266] width 175 height 78
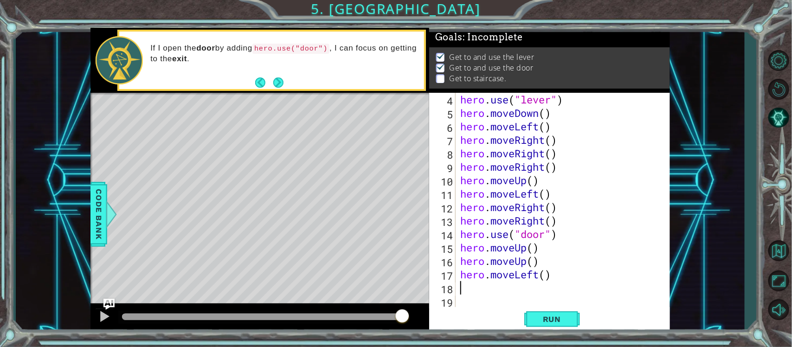
scroll to position [40, 0]
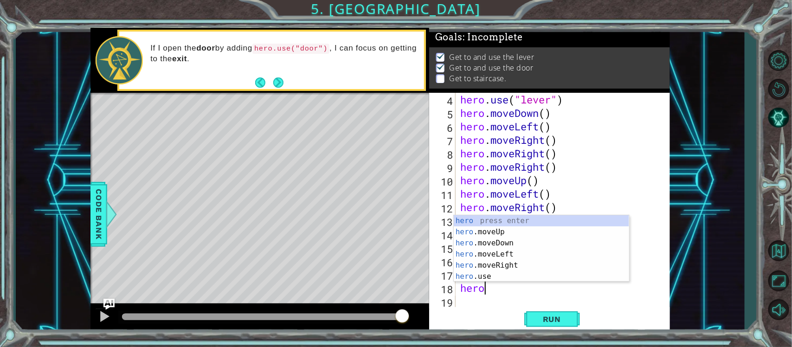
type textarea "hero."
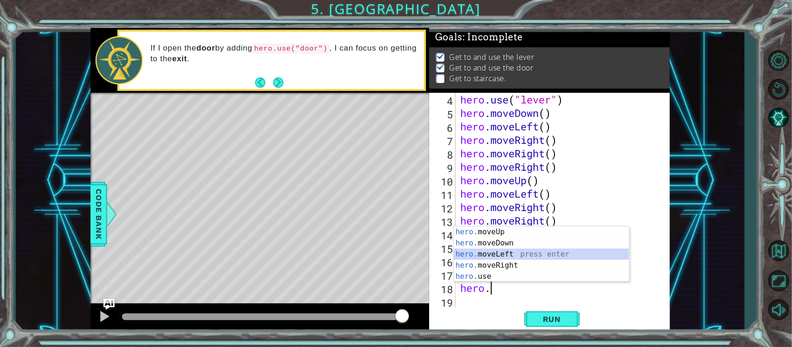
click at [503, 256] on div "hero. moveUp press enter hero. moveDown press enter hero. moveLeft press enter …" at bounding box center [541, 266] width 175 height 78
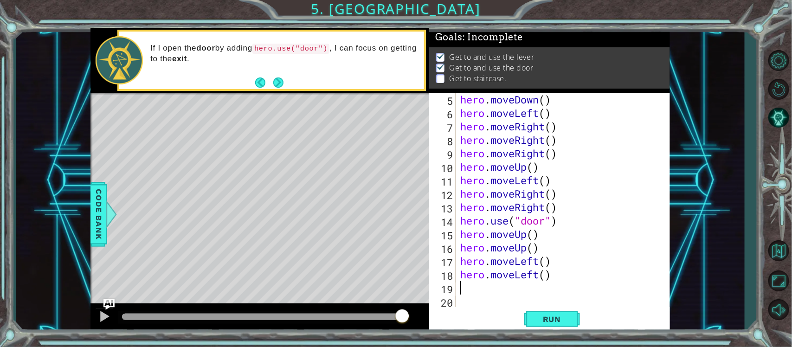
scroll to position [54, 0]
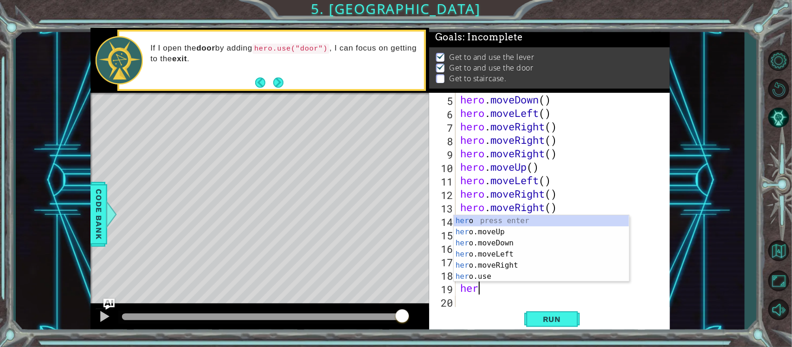
type textarea "hero"
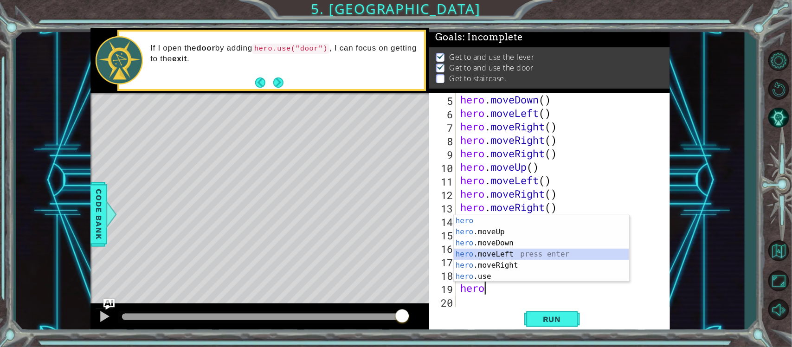
click at [503, 256] on div "hero press enter hero .moveUp press enter hero .moveDown press enter hero .move…" at bounding box center [541, 259] width 175 height 89
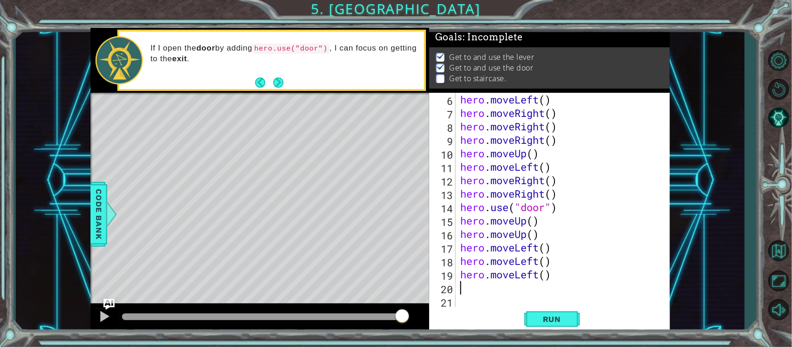
scroll to position [67, 0]
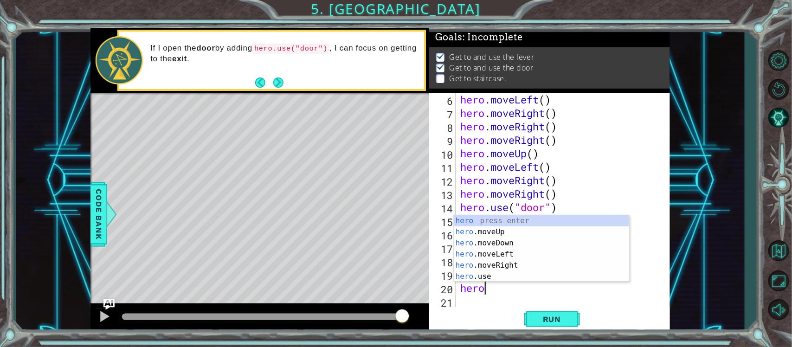
type textarea "hero."
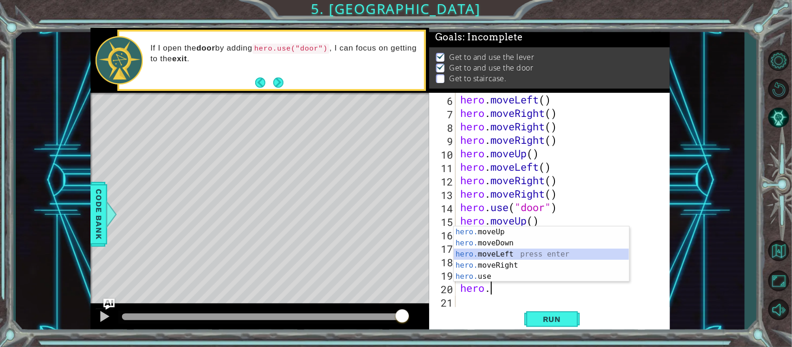
click at [503, 256] on div "hero. moveUp press enter hero. moveDown press enter hero. moveLeft press enter …" at bounding box center [541, 266] width 175 height 78
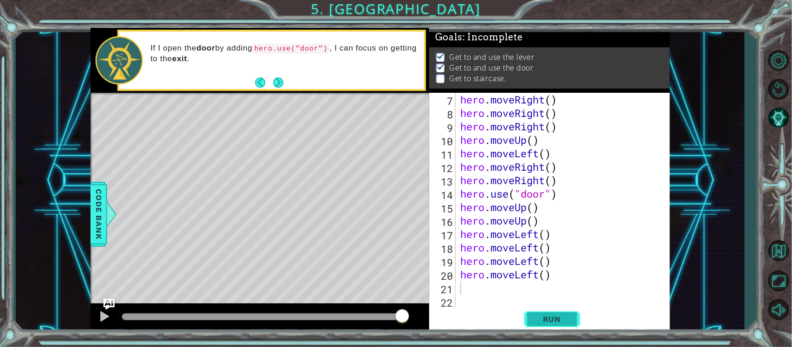
click at [544, 324] on span "Run" at bounding box center [552, 319] width 37 height 9
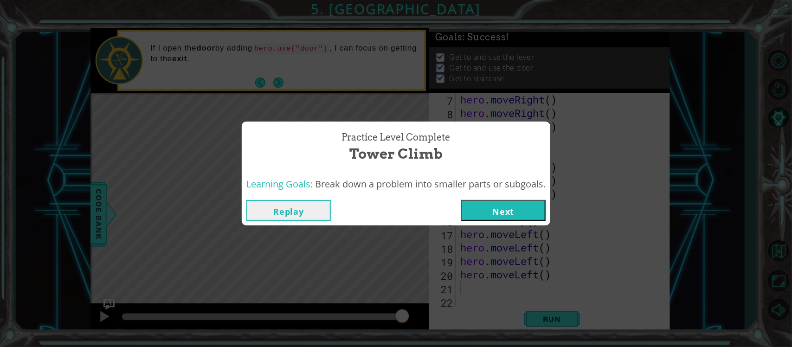
click at [486, 217] on button "Next" at bounding box center [503, 210] width 84 height 21
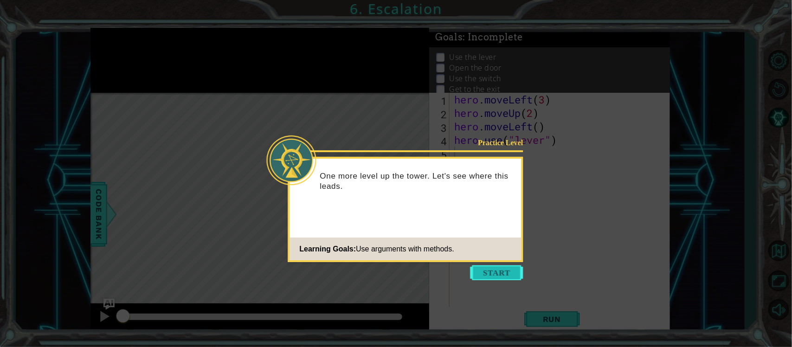
click at [511, 277] on button "Start" at bounding box center [497, 273] width 53 height 15
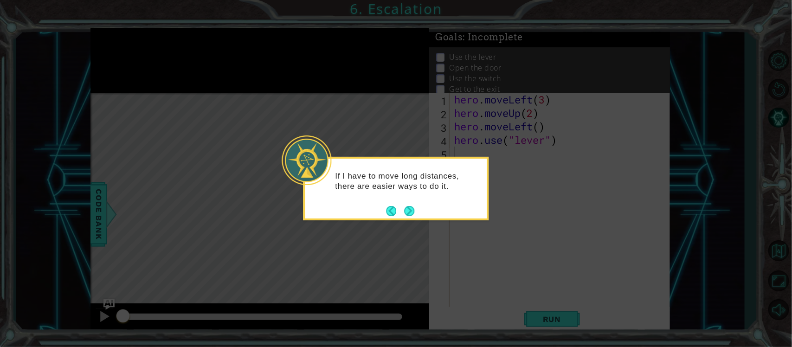
click at [412, 216] on button "Next" at bounding box center [410, 211] width 16 height 16
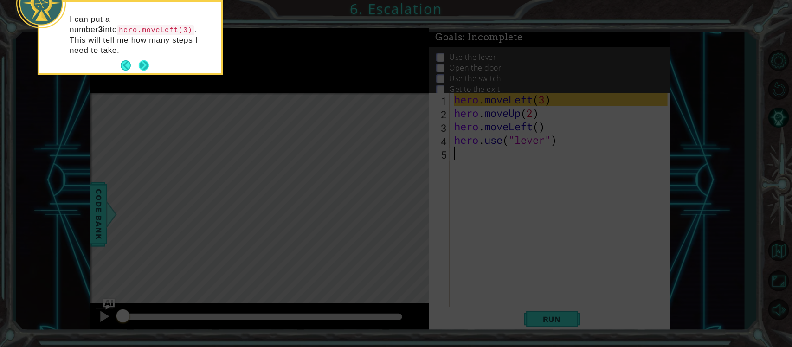
click at [149, 58] on button "Next" at bounding box center [143, 65] width 15 height 15
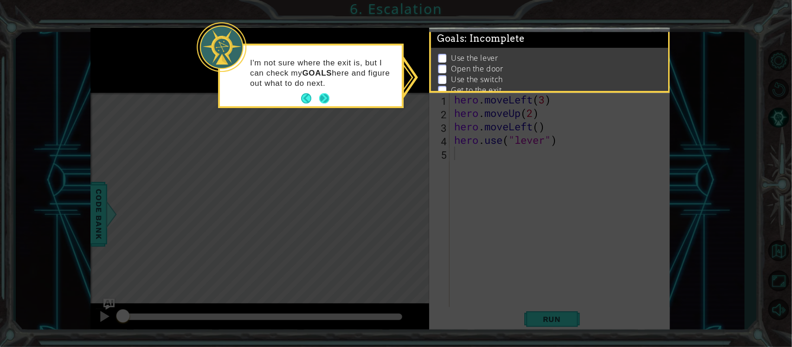
click at [328, 103] on button "Next" at bounding box center [324, 99] width 17 height 17
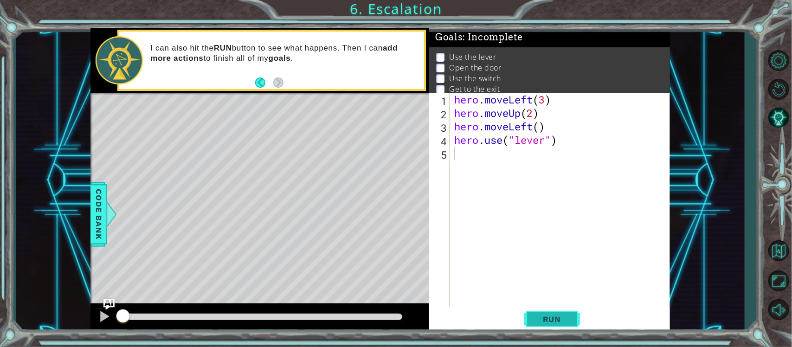
click at [543, 325] on button "Run" at bounding box center [553, 319] width 56 height 24
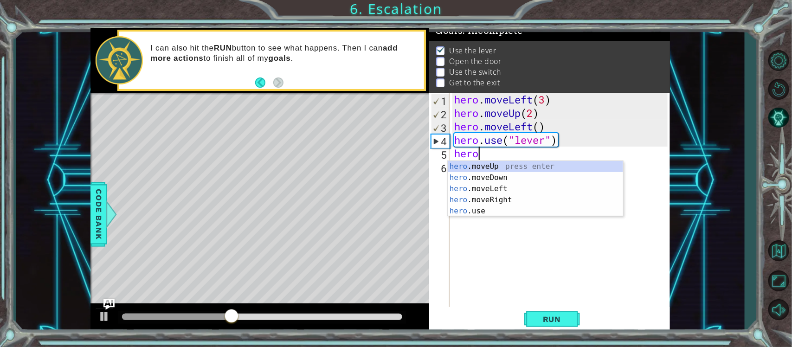
scroll to position [0, 0]
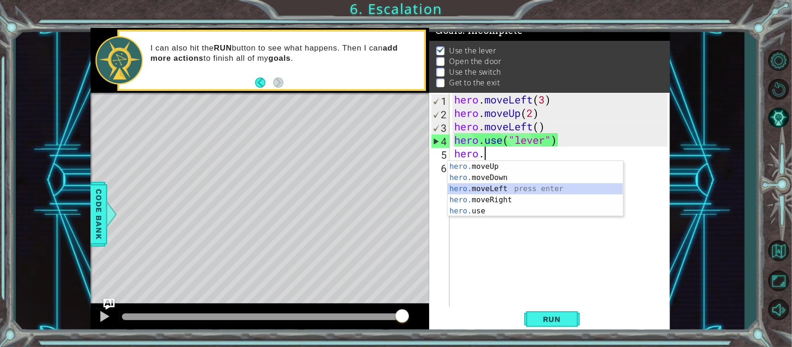
click at [501, 186] on div "hero. moveUp press enter hero. moveDown press enter hero. moveLeft press enter …" at bounding box center [535, 200] width 175 height 78
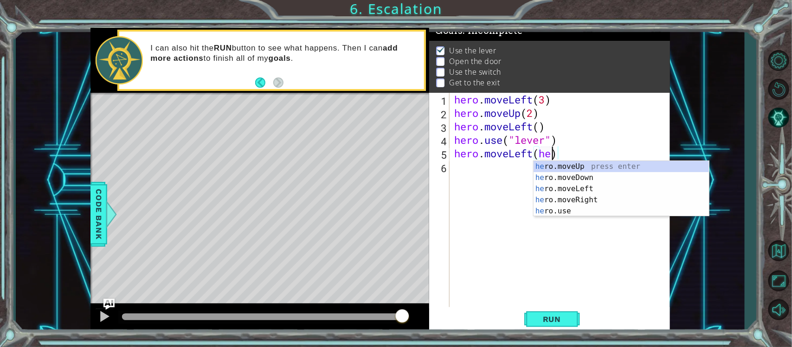
scroll to position [0, 3]
type textarea "hero.moveLeft()"
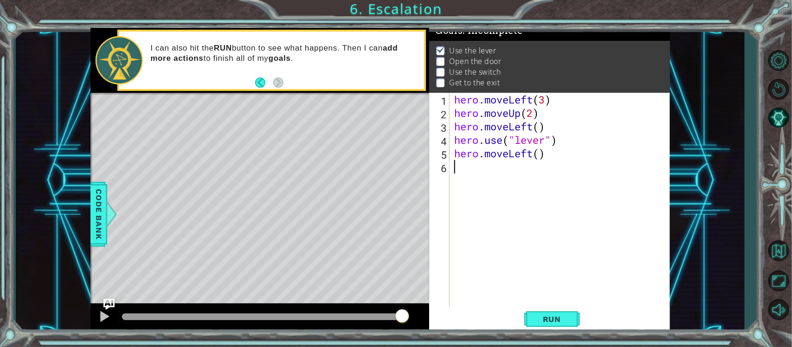
click at [469, 176] on div "hero . moveLeft ( 3 ) hero . moveUp ( 2 ) hero . moveLeft ( ) hero . use ( "lev…" at bounding box center [563, 214] width 220 height 242
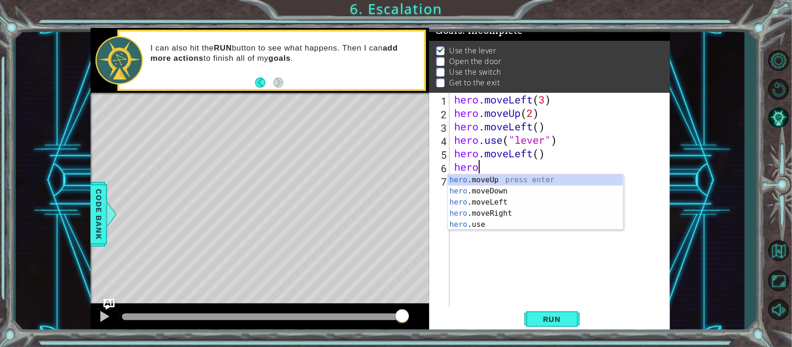
scroll to position [0, 0]
click at [486, 184] on div "hero .moveUp press enter hero .moveDown press enter hero .moveLeft press enter …" at bounding box center [535, 214] width 175 height 78
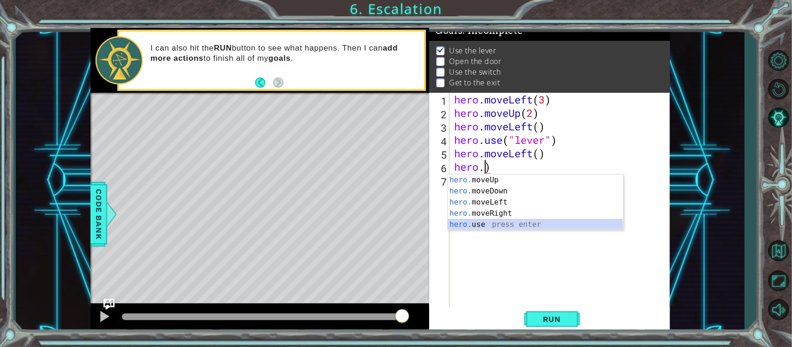
click at [492, 228] on div "hero. moveUp press enter hero. moveDown press enter hero. moveLeft press enter …" at bounding box center [535, 214] width 175 height 78
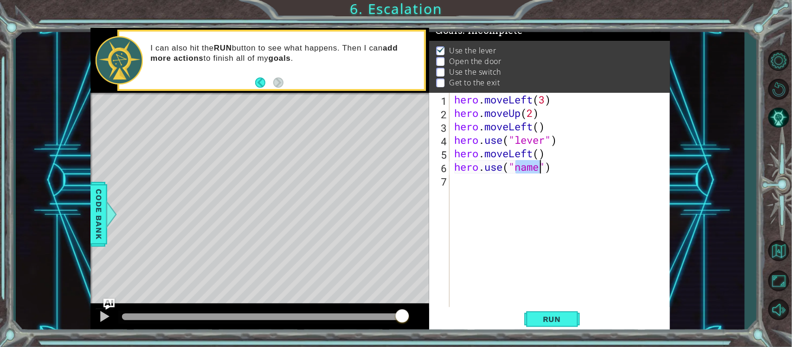
scroll to position [0, 3]
type textarea "hero.use("door")"
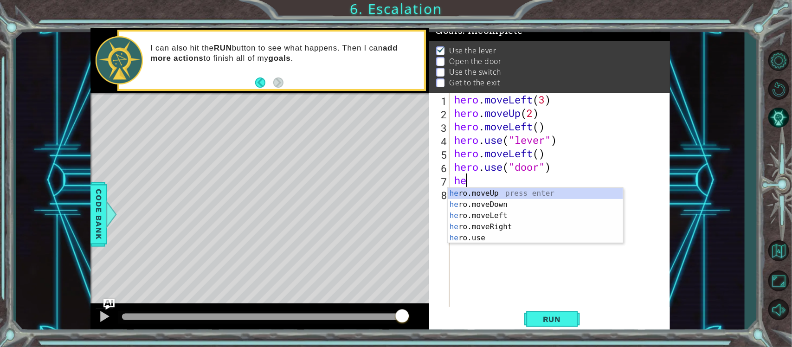
scroll to position [0, 0]
click at [493, 191] on div "hero .moveUp press enter hero .moveDown press enter hero .moveLeft press enter …" at bounding box center [535, 227] width 175 height 78
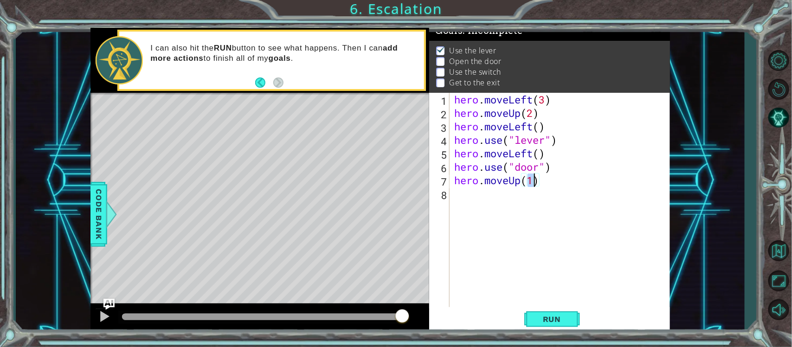
type textarea "hero.moveUp(2)"
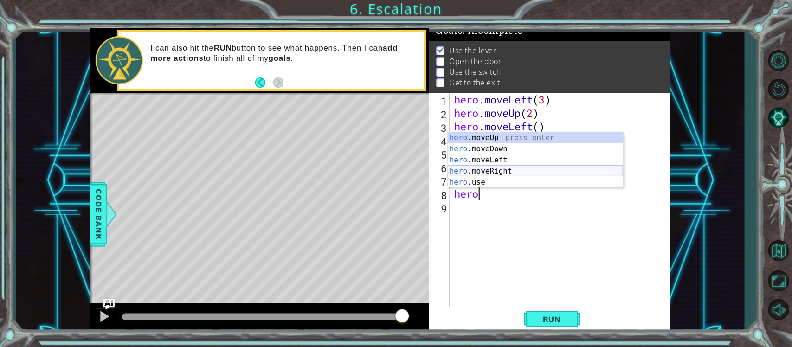
click at [504, 173] on div "hero .moveUp press enter hero .moveDown press enter hero .moveLeft press enter …" at bounding box center [535, 171] width 175 height 78
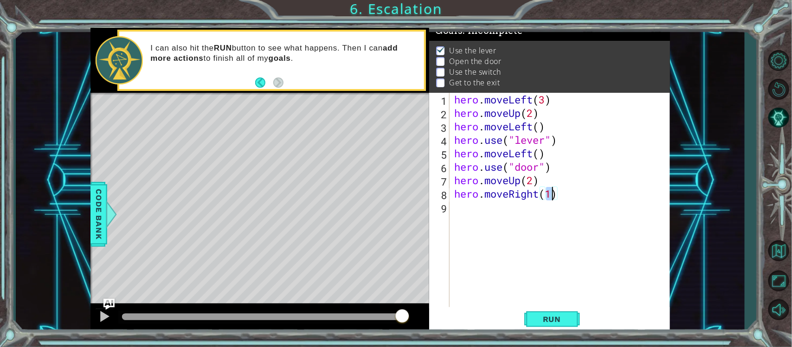
type textarea "hero.moveRight(2)"
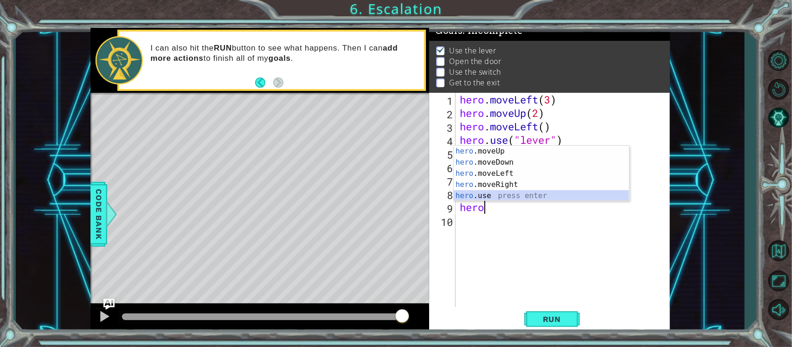
click at [504, 195] on div "hero .moveUp press enter hero .moveDown press enter hero .moveLeft press enter …" at bounding box center [541, 185] width 175 height 78
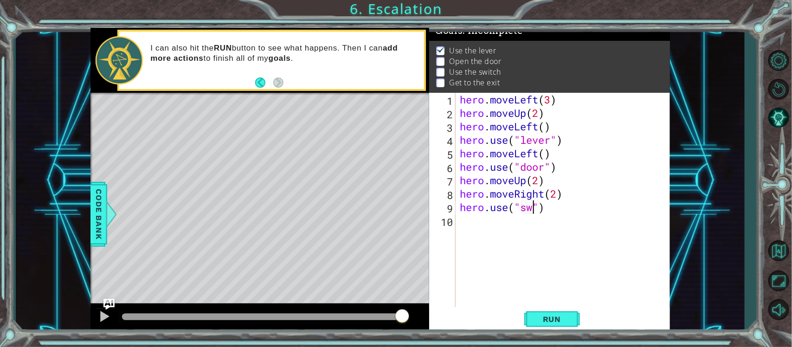
scroll to position [0, 3]
type textarea "hero.use("switch")"
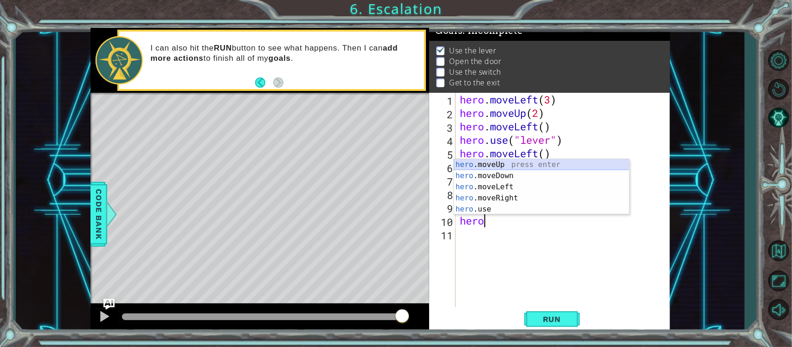
click at [513, 168] on div "hero .moveUp press enter hero .moveDown press enter hero .moveLeft press enter …" at bounding box center [541, 198] width 175 height 78
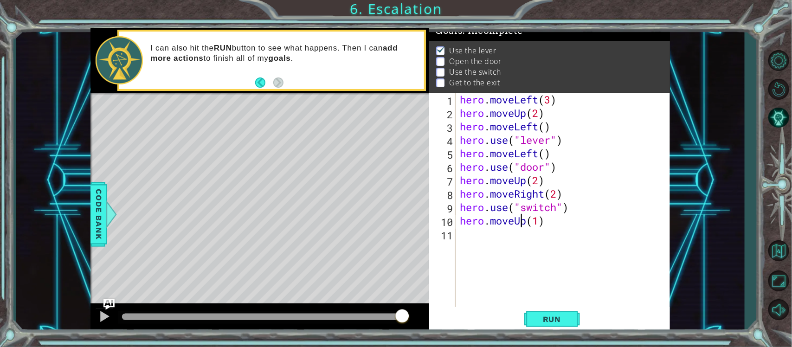
click at [525, 223] on div "hero . moveLeft ( 3 ) hero . moveUp ( 2 ) hero . moveLeft ( ) hero . use ( "lev…" at bounding box center [565, 214] width 214 height 242
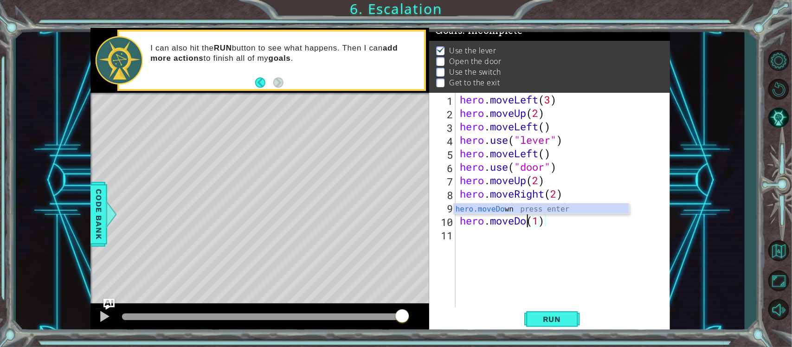
scroll to position [0, 3]
click at [556, 321] on span "Run" at bounding box center [552, 319] width 37 height 9
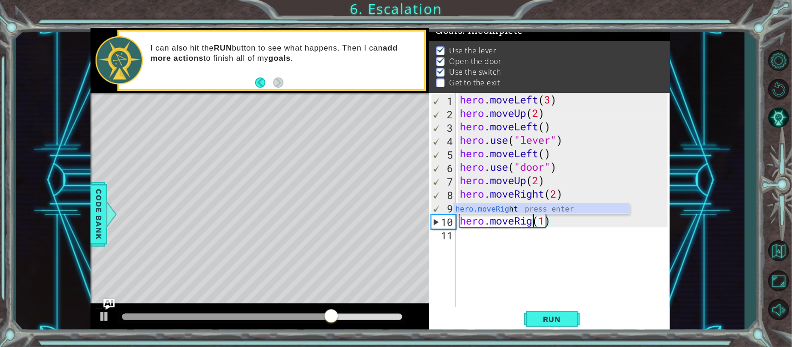
scroll to position [0, 3]
type textarea "hero.moveRight(1)"
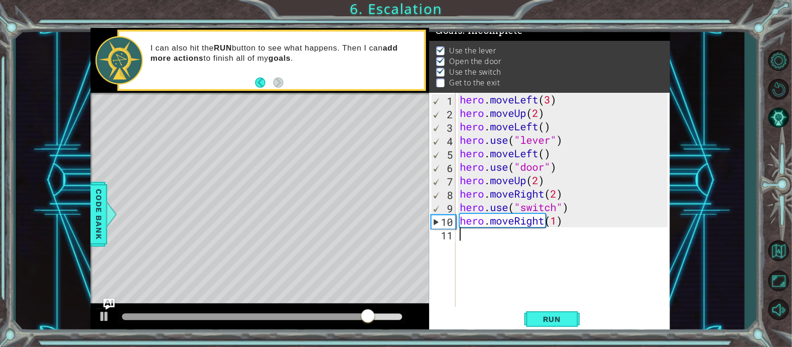
click at [549, 242] on div "hero . moveLeft ( 3 ) hero . moveUp ( 2 ) hero . moveLeft ( ) hero . use ( "lev…" at bounding box center [565, 214] width 214 height 242
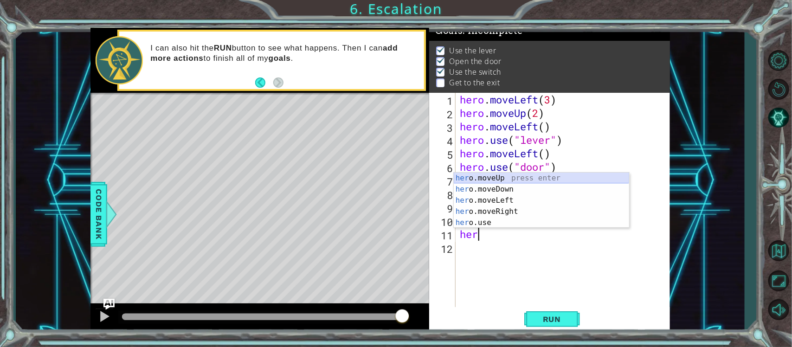
click at [502, 178] on div "her o.moveUp press enter her o.moveDown press enter her o.moveLeft press enter …" at bounding box center [541, 212] width 175 height 78
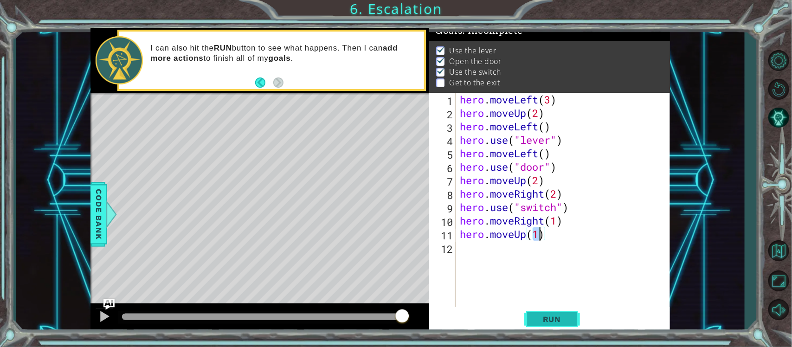
type textarea "hero.moveUp(1)"
click at [567, 319] on span "Run" at bounding box center [552, 319] width 37 height 9
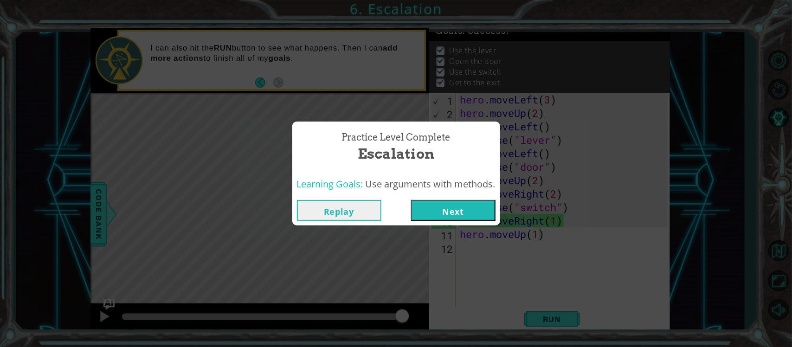
click at [475, 207] on button "Next" at bounding box center [453, 210] width 84 height 21
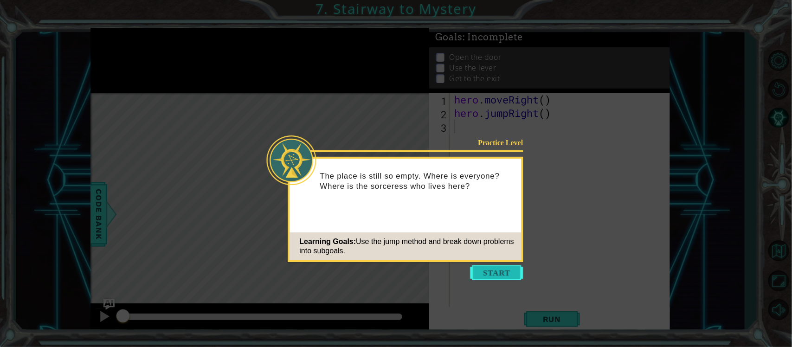
click at [495, 270] on button "Start" at bounding box center [497, 273] width 53 height 15
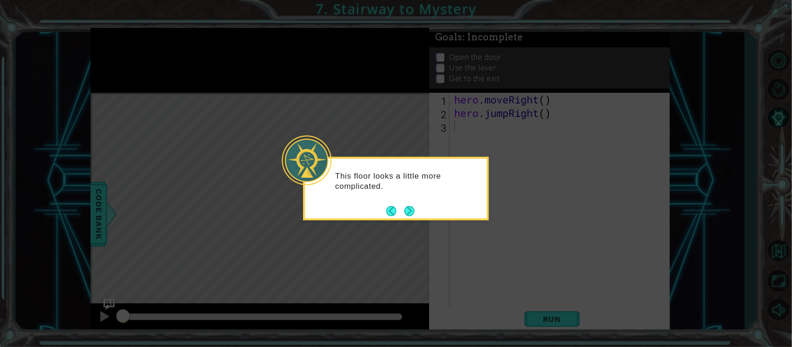
click at [412, 211] on button "Next" at bounding box center [409, 211] width 13 height 13
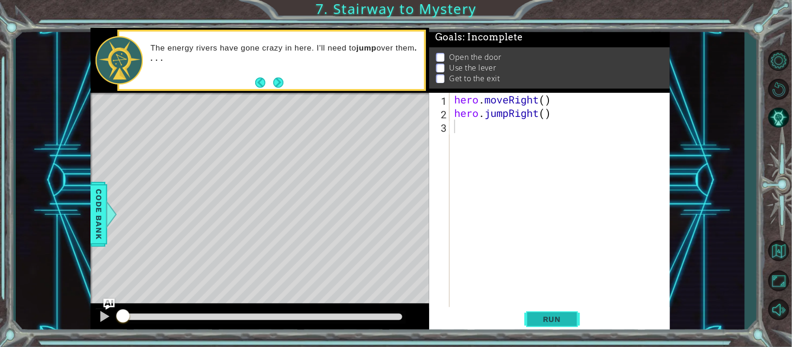
click at [541, 321] on span "Run" at bounding box center [552, 319] width 37 height 9
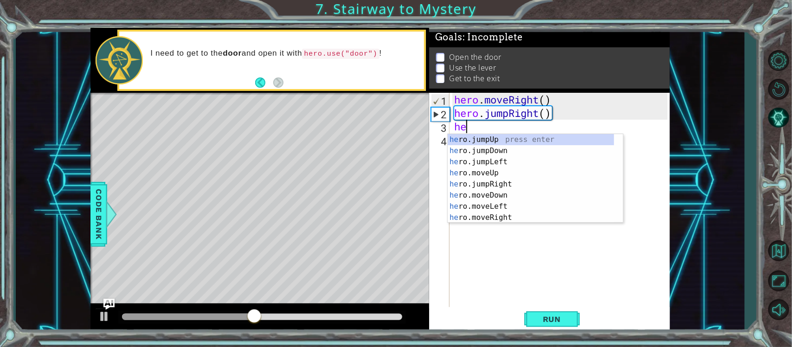
scroll to position [0, 0]
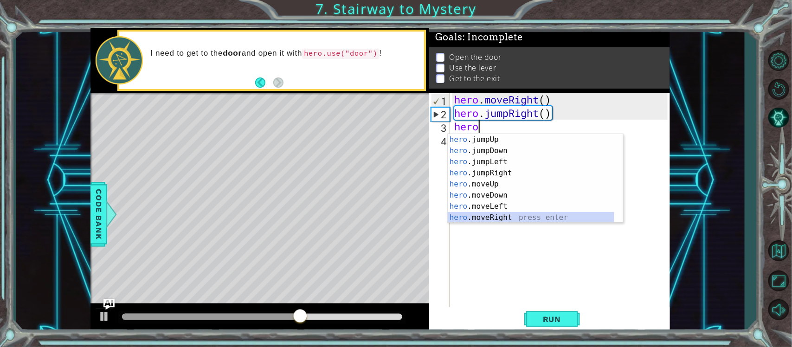
click at [512, 214] on div "hero .jumpUp press enter hero .jumpDown press enter hero .jumpLeft press enter …" at bounding box center [531, 189] width 167 height 111
type textarea "hero.moveRight(1)"
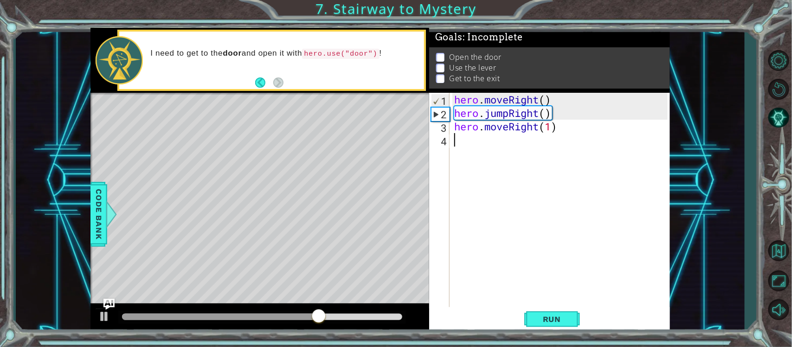
click at [473, 149] on div "hero . moveRight ( ) hero . jumpRight ( ) hero . moveRight ( 1 )" at bounding box center [563, 214] width 220 height 242
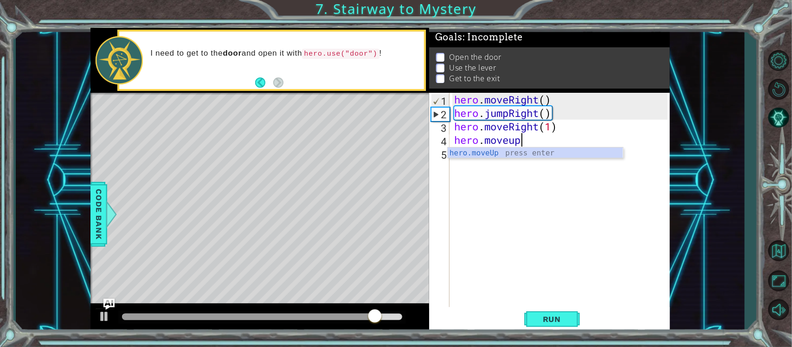
scroll to position [0, 3]
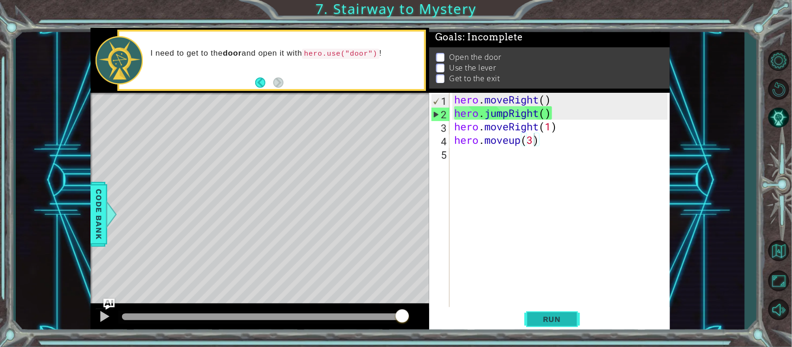
click at [553, 325] on button "Run" at bounding box center [553, 319] width 56 height 24
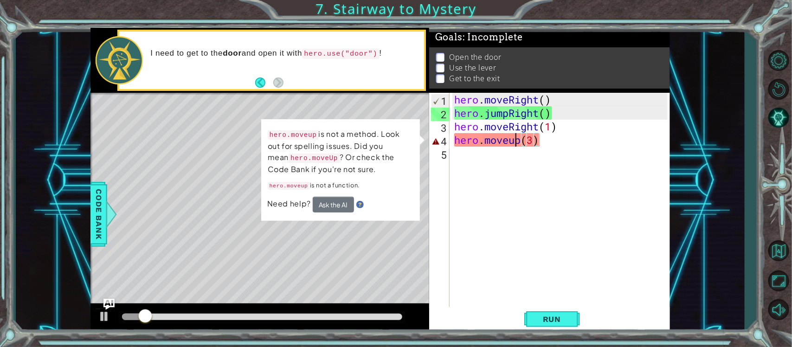
click at [518, 144] on div "hero . moveRight ( ) hero . jumpRight ( ) hero . moveRight ( 1 ) hero . moveup …" at bounding box center [563, 214] width 220 height 242
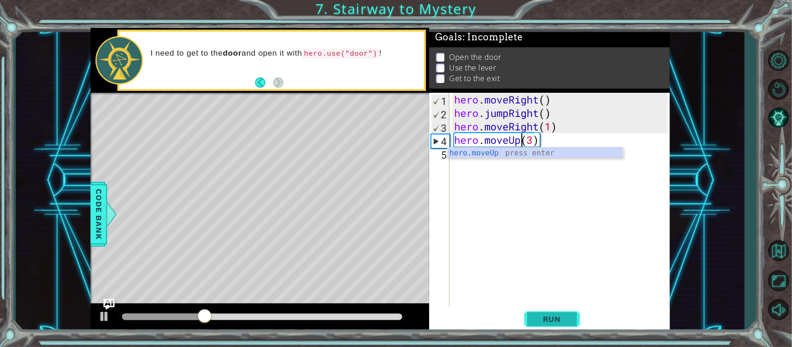
click at [571, 325] on button "Run" at bounding box center [553, 319] width 56 height 24
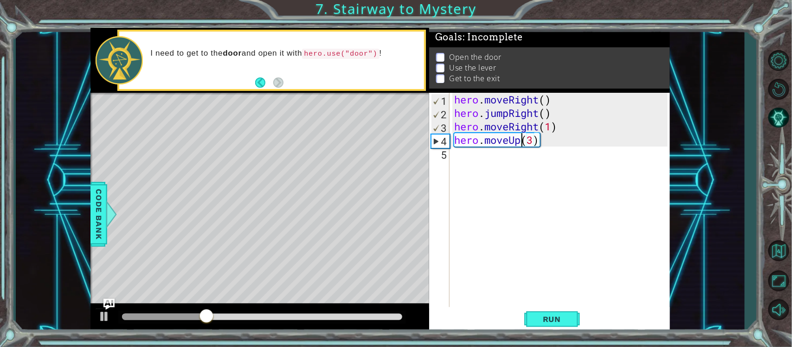
click at [533, 144] on div "hero . moveRight ( ) hero . jumpRight ( ) hero . moveRight ( 1 ) hero . moveUp …" at bounding box center [563, 214] width 220 height 242
click at [531, 141] on div "hero . moveRight ( ) hero . jumpRight ( ) hero . moveRight ( 1 ) hero . moveUp …" at bounding box center [563, 214] width 220 height 242
type textarea "hero.moveUp(1)"
click at [479, 158] on div "hero . moveRight ( ) hero . jumpRight ( ) hero . moveRight ( 1 ) hero . moveUp …" at bounding box center [563, 214] width 220 height 242
type textarea "hero.useDoor()"
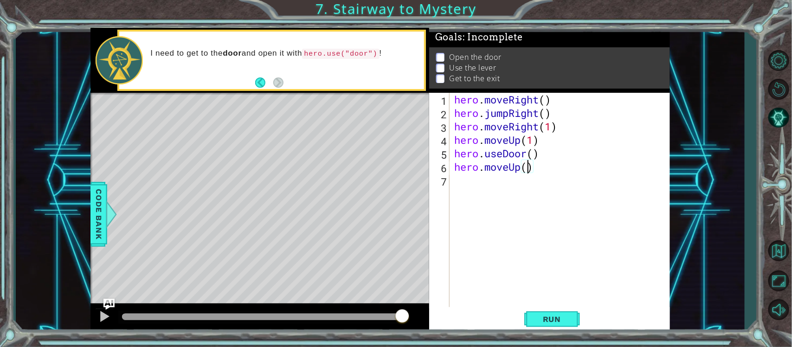
type textarea "hero.moveUp(2)"
type textarea "hero.moveLeft()"
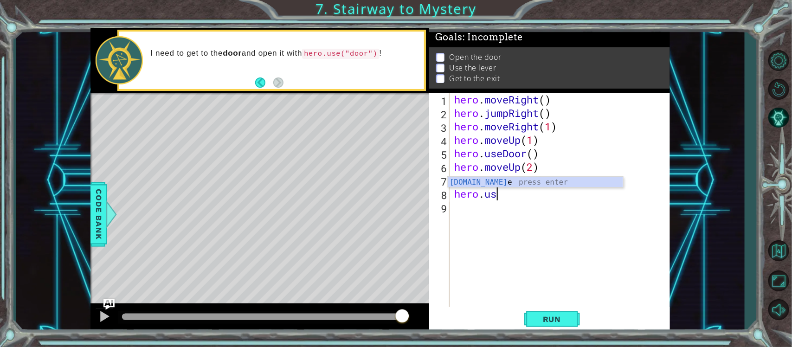
scroll to position [0, 1]
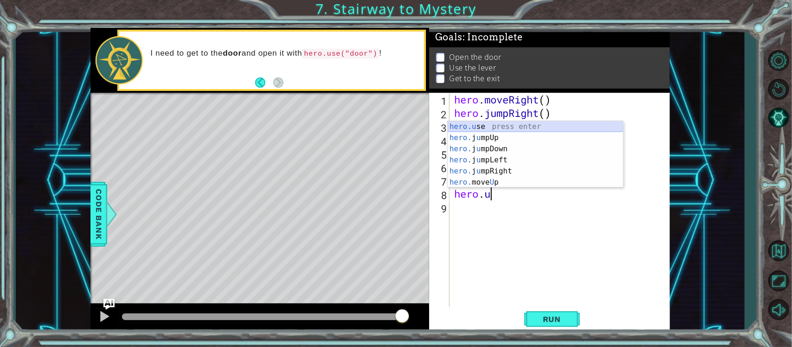
click at [514, 126] on div "hero.u se press enter hero. j u mpUp press enter hero. j u mpDown press enter h…" at bounding box center [535, 165] width 175 height 89
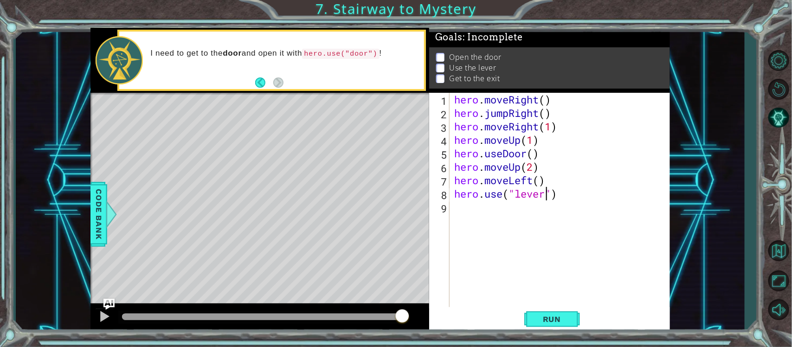
scroll to position [0, 4]
click at [564, 323] on span "Run" at bounding box center [552, 319] width 37 height 9
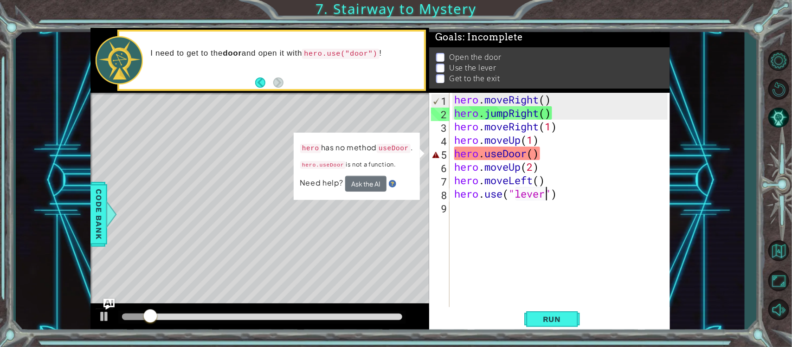
click at [542, 159] on div "hero . moveRight ( ) hero . jumpRight ( ) hero . moveRight ( 1 ) hero . moveUp …" at bounding box center [563, 214] width 220 height 242
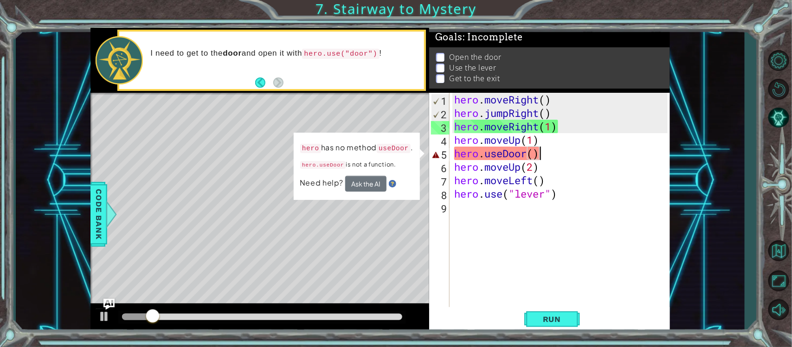
scroll to position [0, 3]
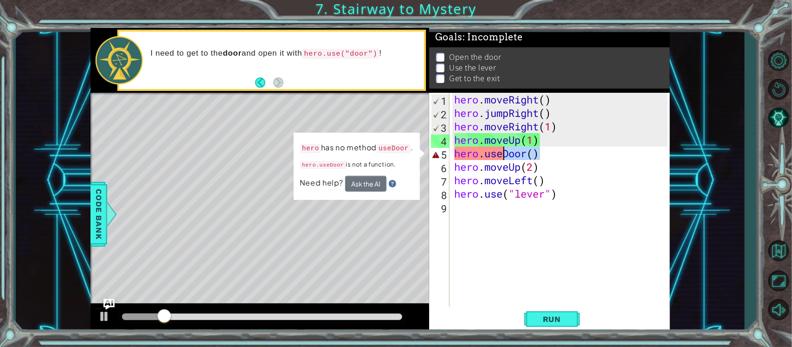
drag, startPoint x: 542, startPoint y: 155, endPoint x: 500, endPoint y: 155, distance: 41.3
click at [500, 155] on div "hero . moveRight ( ) hero . jumpRight ( ) hero . moveRight ( 1 ) hero . moveUp …" at bounding box center [563, 214] width 220 height 242
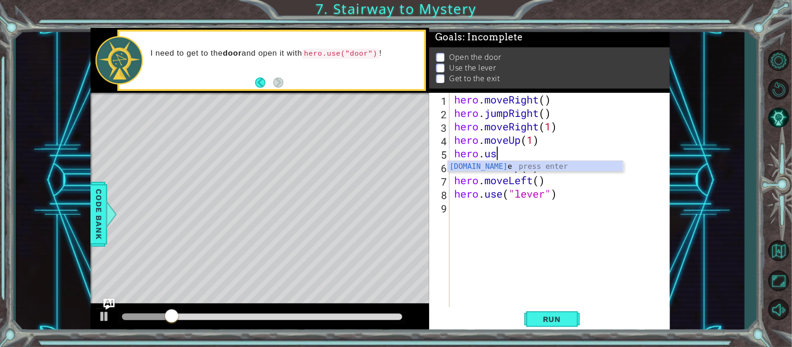
scroll to position [0, 1]
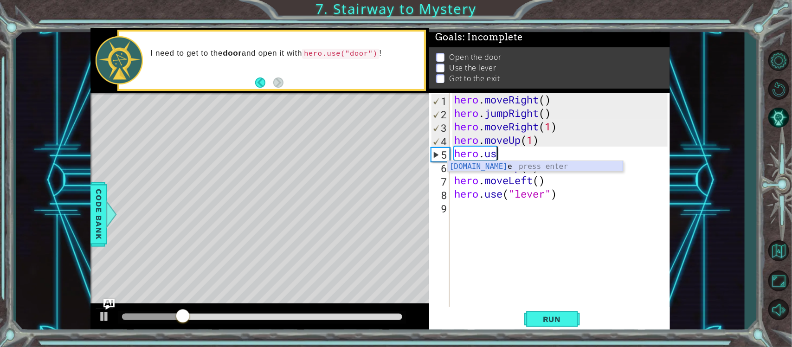
click at [506, 169] on div "[DOMAIN_NAME] e press enter" at bounding box center [535, 177] width 175 height 33
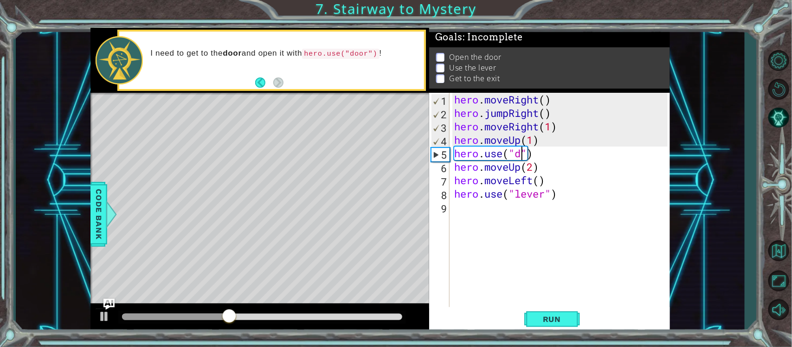
scroll to position [0, 3]
type textarea "hero.use("door")"
click at [571, 319] on button "Run" at bounding box center [553, 319] width 56 height 24
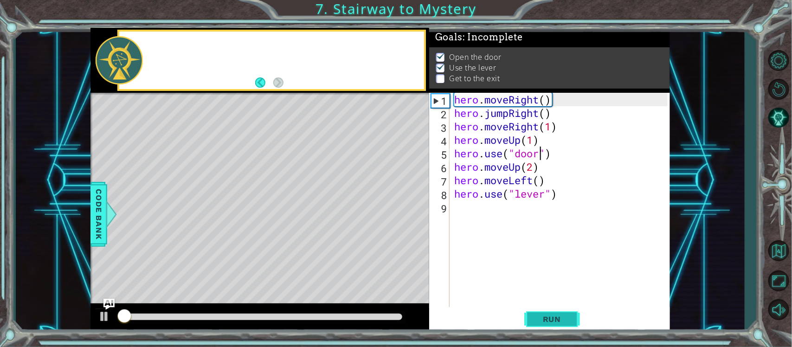
scroll to position [5, 0]
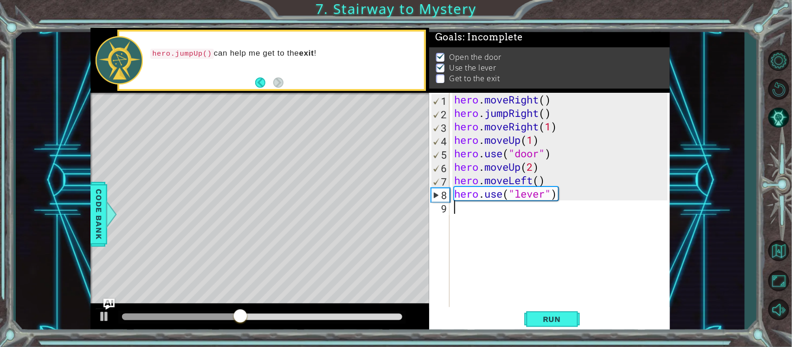
click at [479, 217] on div "hero . moveRight ( ) hero . jumpRight ( ) hero . moveRight ( 1 ) hero . moveUp …" at bounding box center [563, 214] width 220 height 242
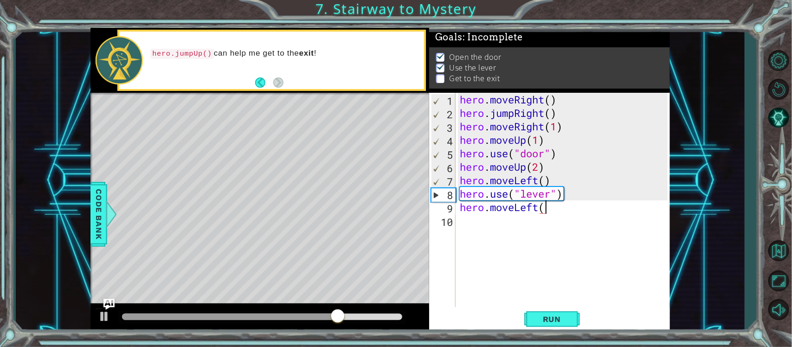
scroll to position [0, 3]
type textarea "hero.moveLeft(2)"
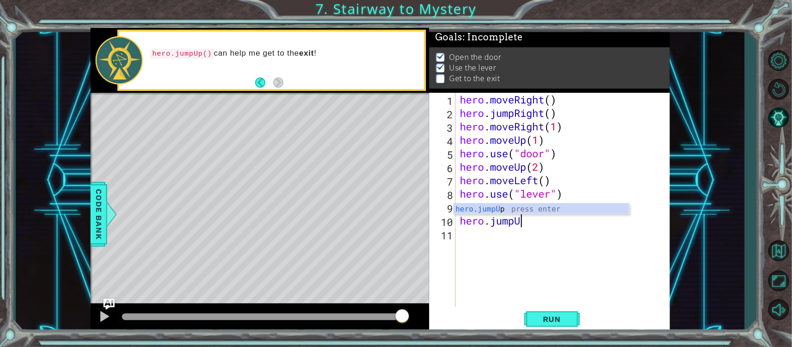
scroll to position [0, 2]
type textarea "hero.jumpUp()"
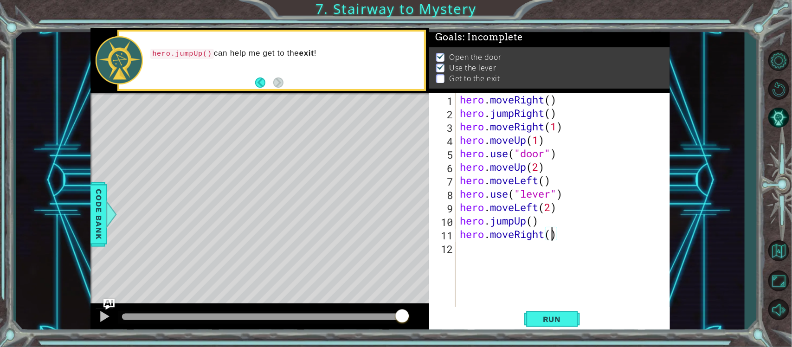
scroll to position [0, 4]
type textarea "hero.moveRight(2)"
click at [572, 315] on button "Run" at bounding box center [553, 319] width 56 height 24
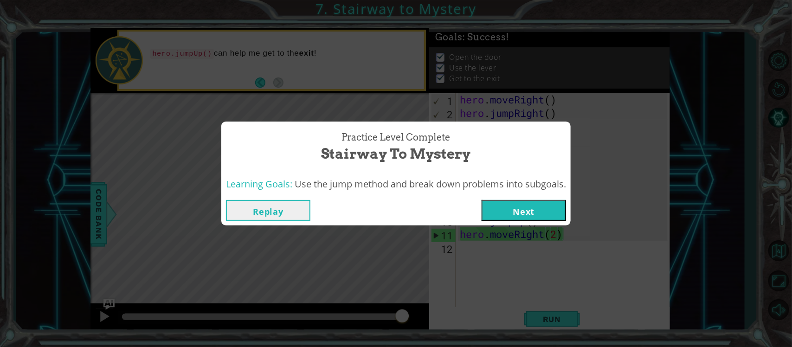
click at [536, 219] on button "Next" at bounding box center [524, 210] width 84 height 21
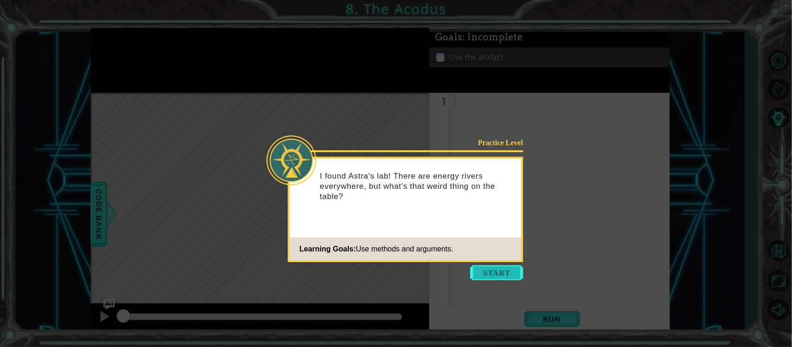
click at [500, 268] on button "Start" at bounding box center [497, 273] width 53 height 15
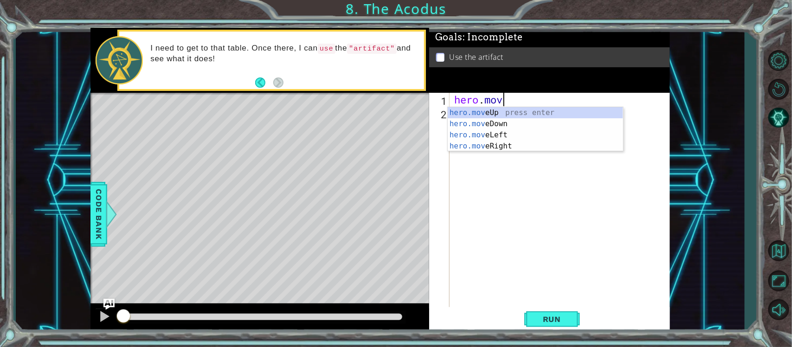
scroll to position [0, 1]
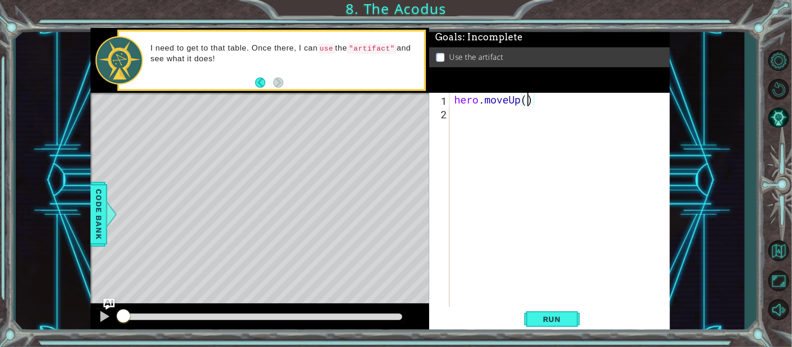
type textarea "hero.moveUp(2)"
type textarea "hero.moveLeft()"
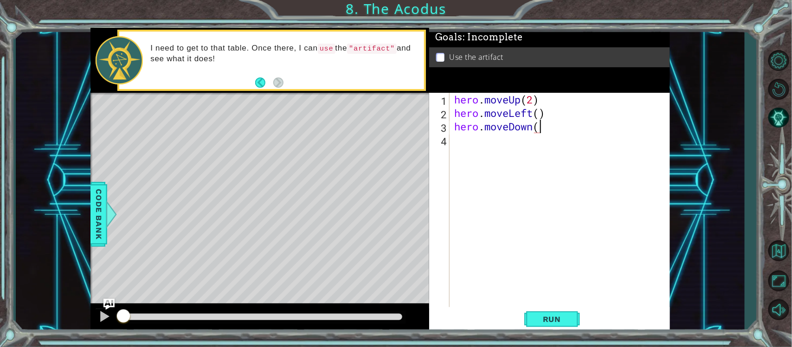
scroll to position [0, 3]
type textarea "hero.moveDown(3)"
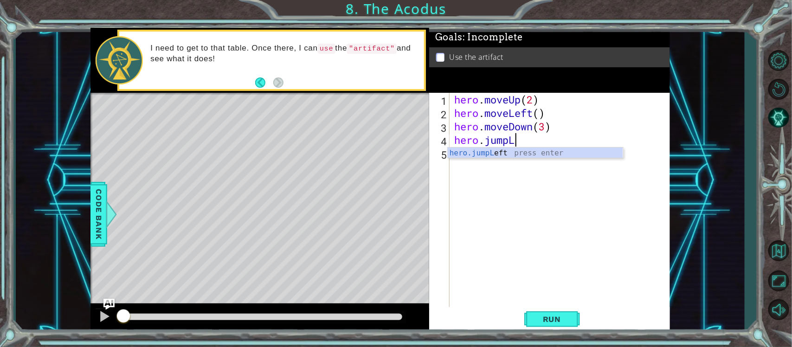
scroll to position [0, 3]
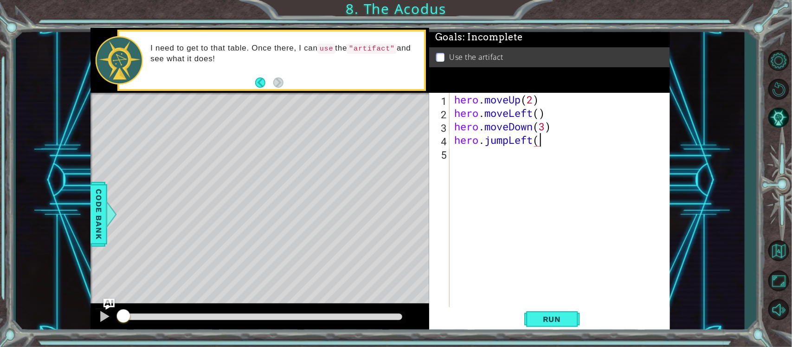
type textarea "hero.jumpLeft()"
type textarea "hero.moveUp(2)"
type textarea "hero.moveRight()"
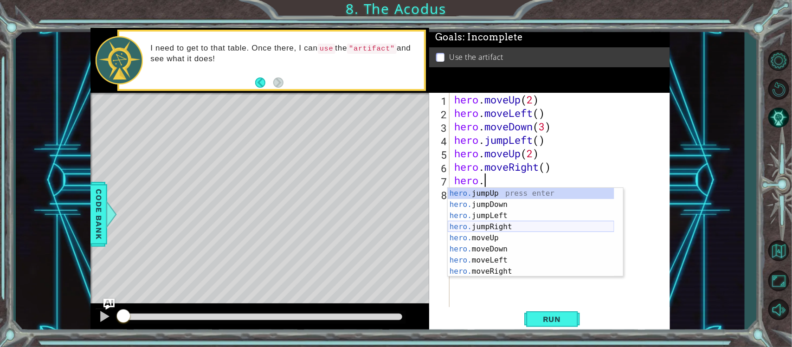
scroll to position [0, 1]
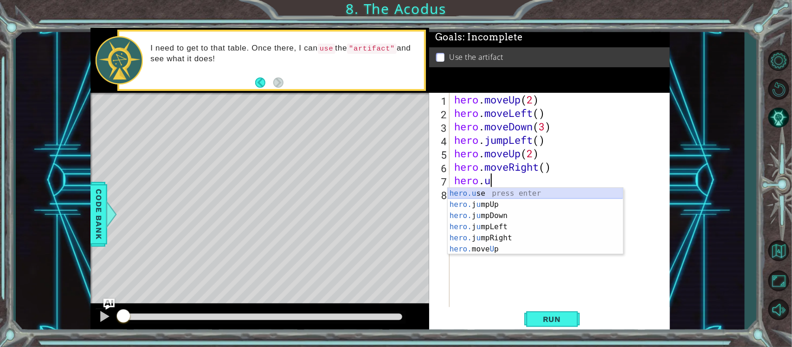
click at [511, 194] on div "hero.u se press enter hero. j u mpUp press enter hero. j u mpDown press enter h…" at bounding box center [535, 232] width 175 height 89
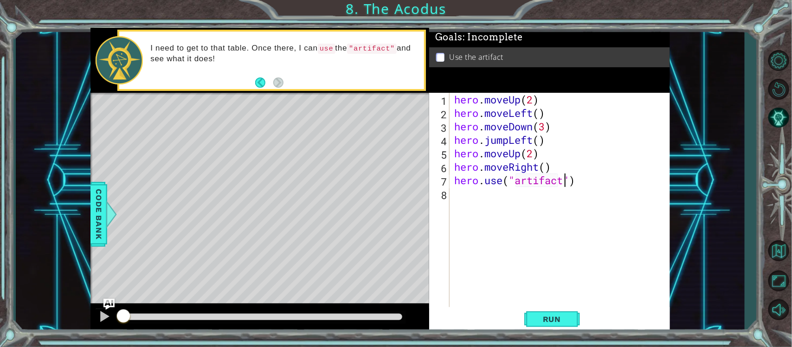
scroll to position [0, 5]
click at [543, 319] on span "Run" at bounding box center [552, 319] width 37 height 9
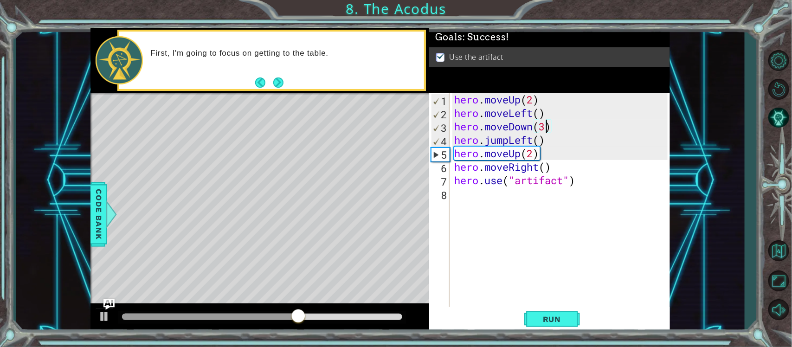
click at [546, 131] on div "hero . moveUp ( 2 ) hero . moveLeft ( ) hero . moveDown ( 3 ) hero . jumpLeft (…" at bounding box center [563, 214] width 220 height 242
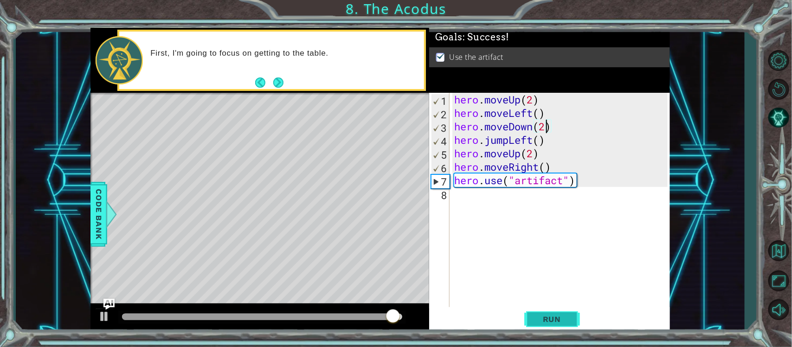
type textarea "hero.moveDown(2)"
click at [565, 324] on span "Run" at bounding box center [552, 319] width 37 height 9
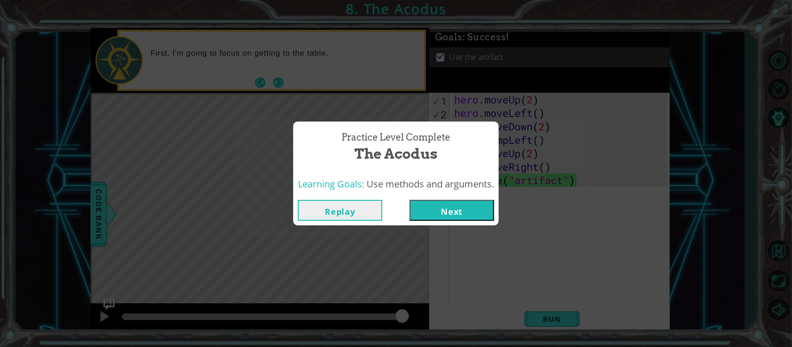
click at [457, 202] on button "Next" at bounding box center [452, 210] width 84 height 21
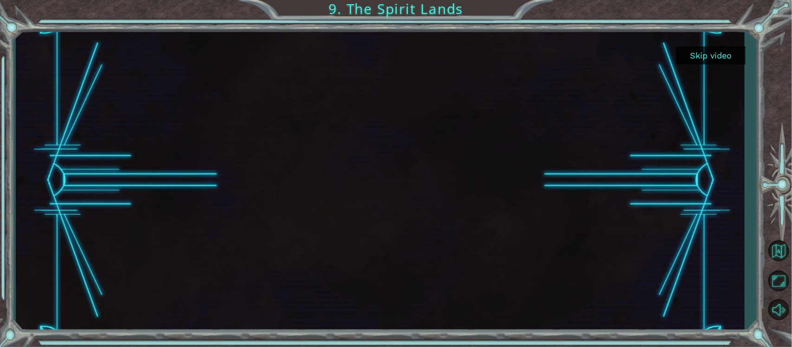
click at [725, 60] on button "Skip video" at bounding box center [711, 55] width 70 height 18
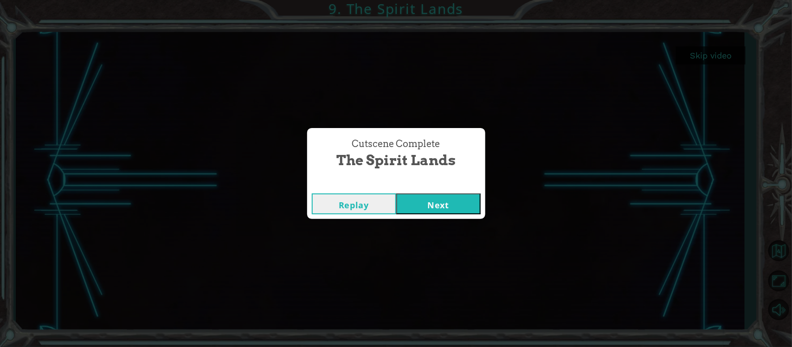
click at [456, 200] on button "Next" at bounding box center [438, 204] width 84 height 21
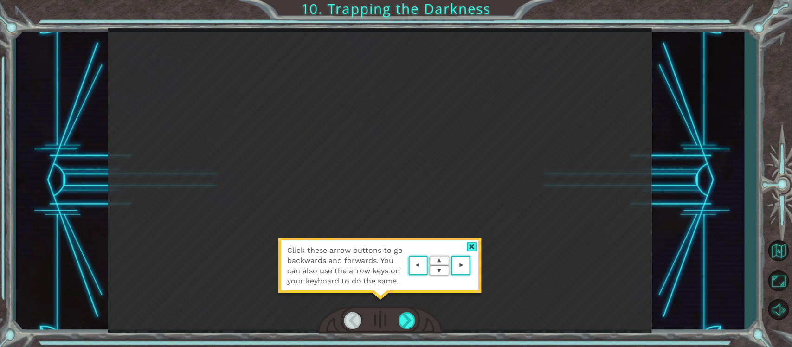
click at [472, 244] on div at bounding box center [472, 247] width 11 height 10
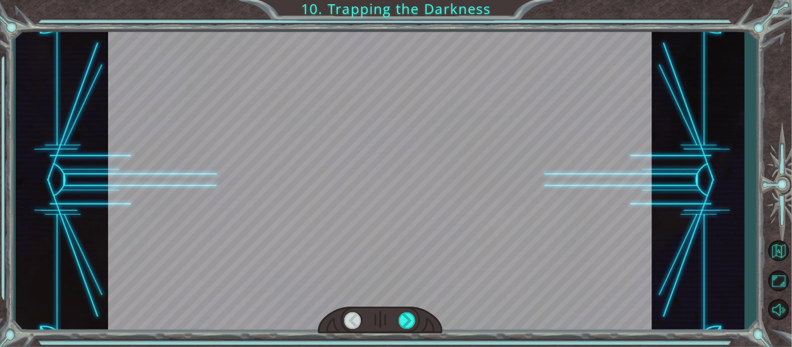
click at [472, 245] on div at bounding box center [380, 181] width 544 height 306
